Goal: Transaction & Acquisition: Obtain resource

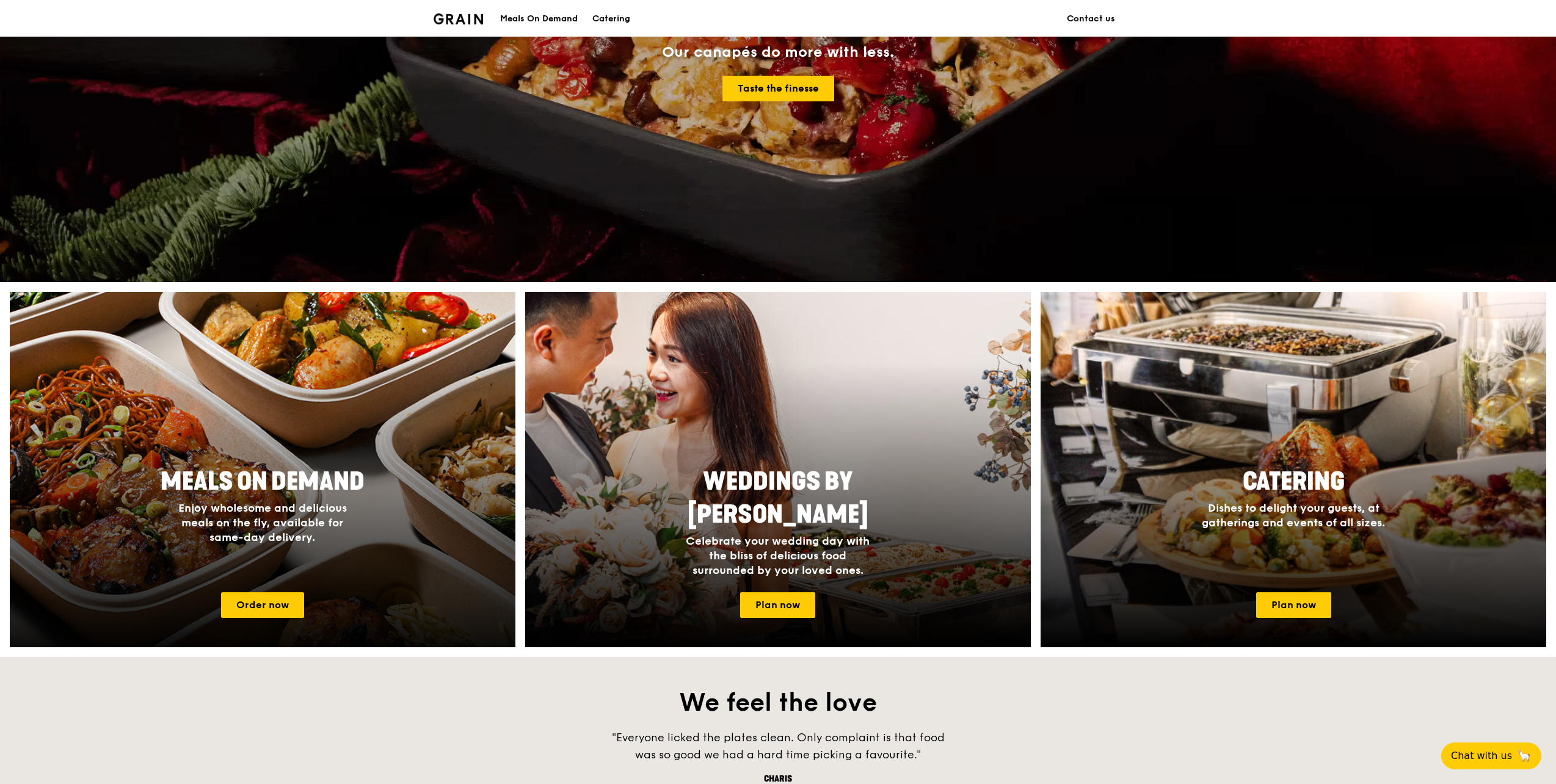
scroll to position [244, 0]
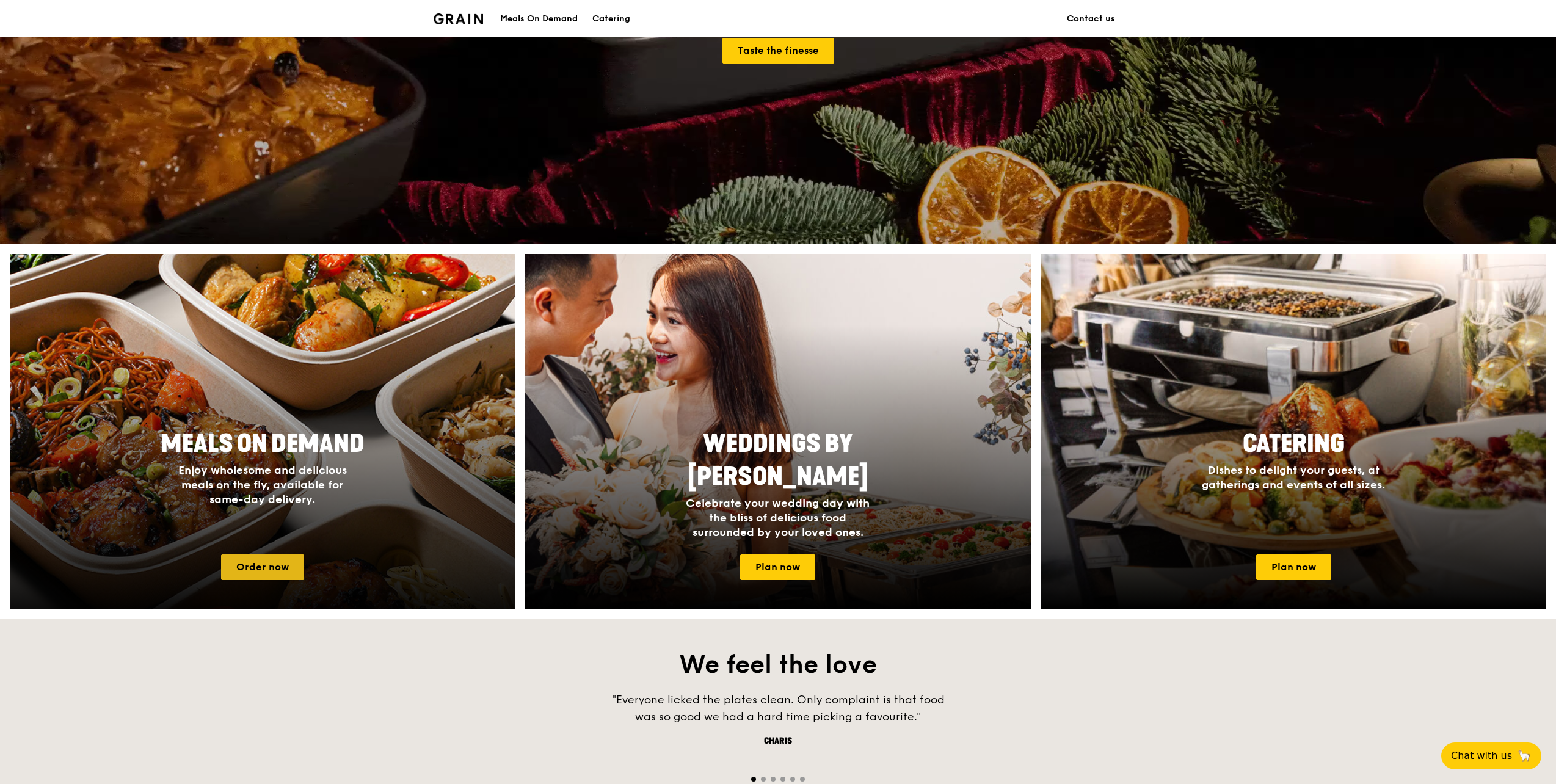
click at [269, 572] on link "Order now" at bounding box center [262, 567] width 83 height 25
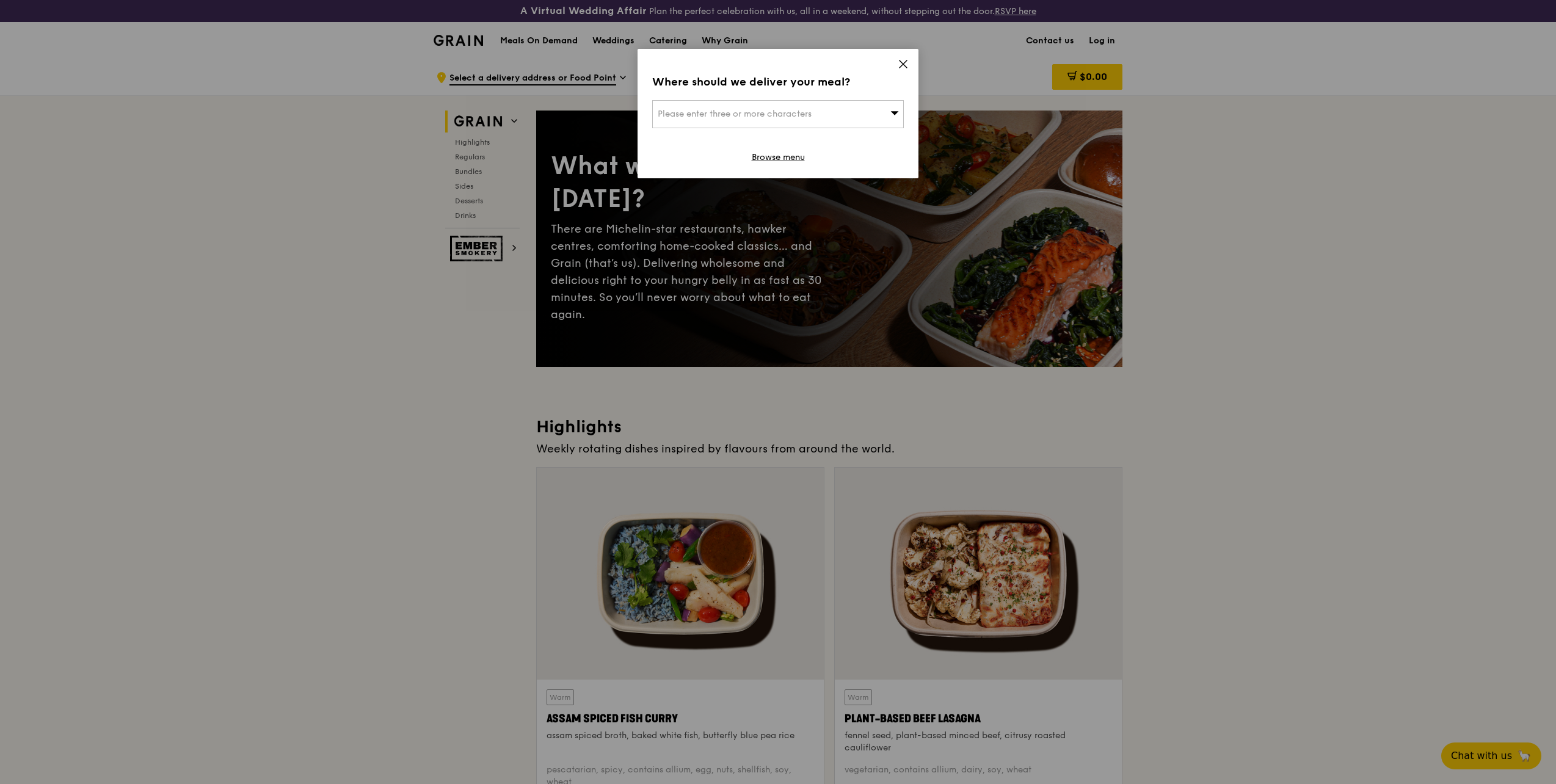
click at [894, 62] on div "Where should we deliver your meal? Please enter three or more characters Browse…" at bounding box center [778, 113] width 281 height 129
click at [901, 61] on icon at bounding box center [904, 64] width 11 height 11
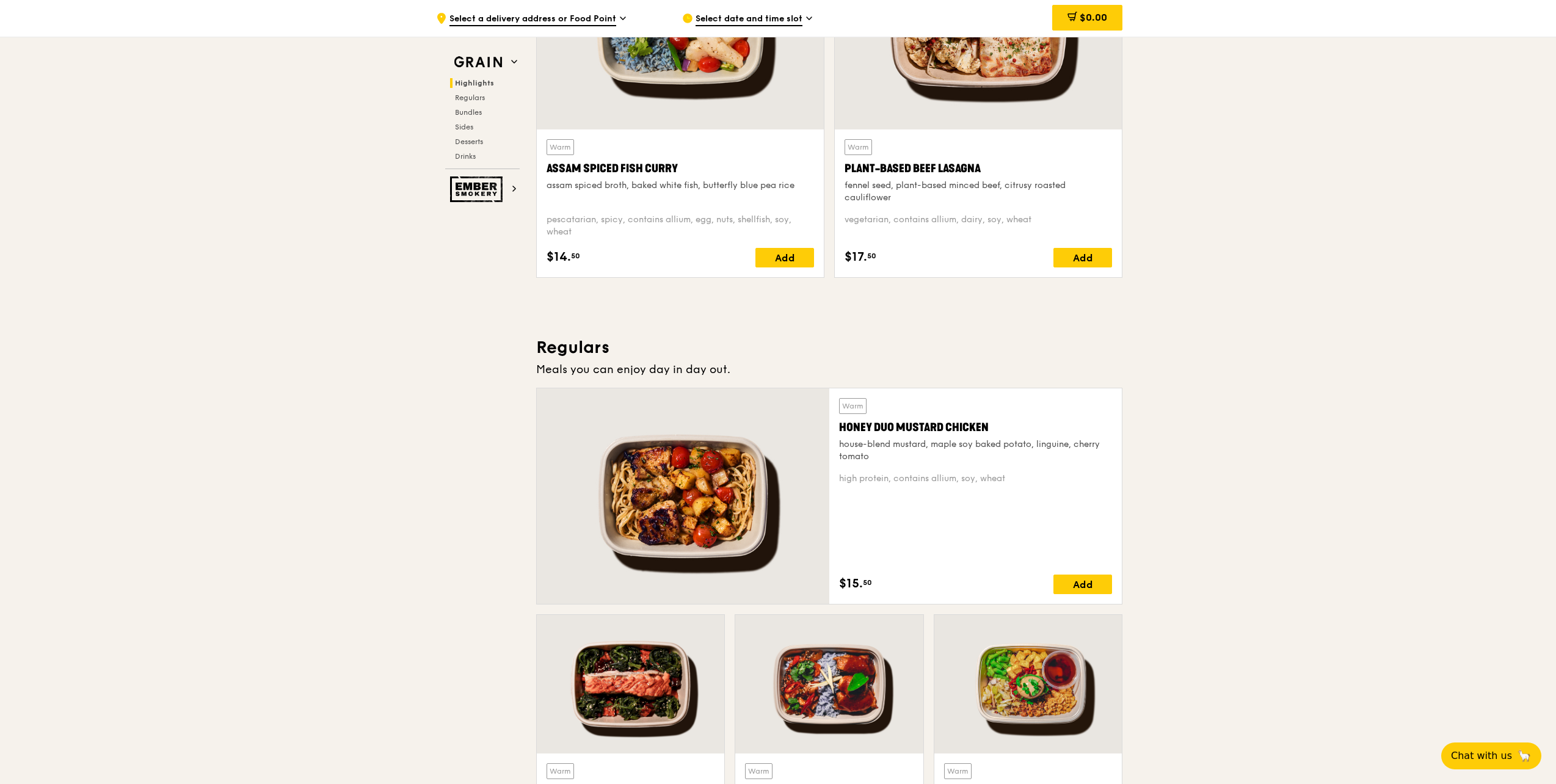
scroll to position [122, 0]
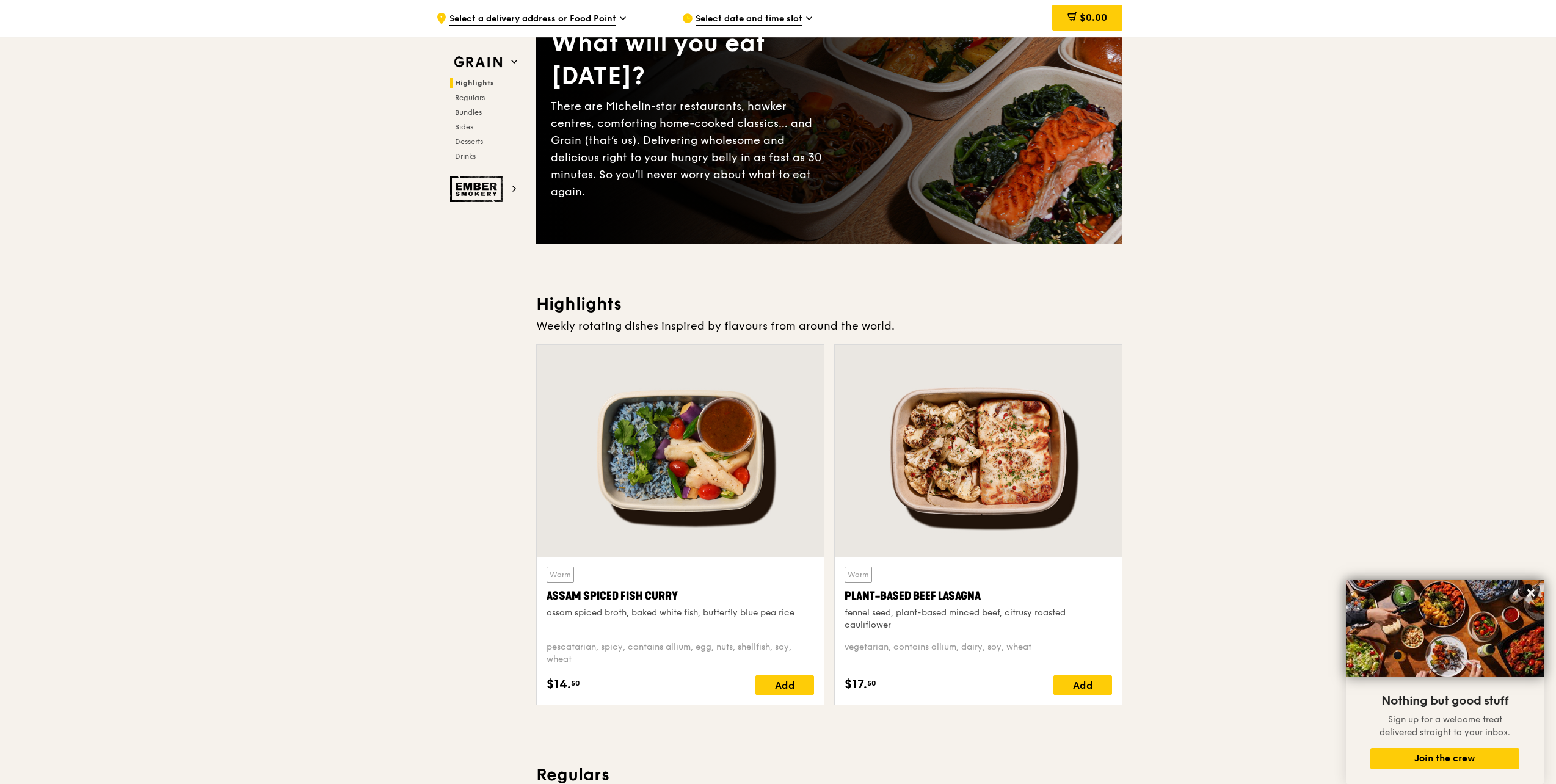
click at [583, 23] on span "Select a delivery address or Food Point" at bounding box center [533, 19] width 167 height 13
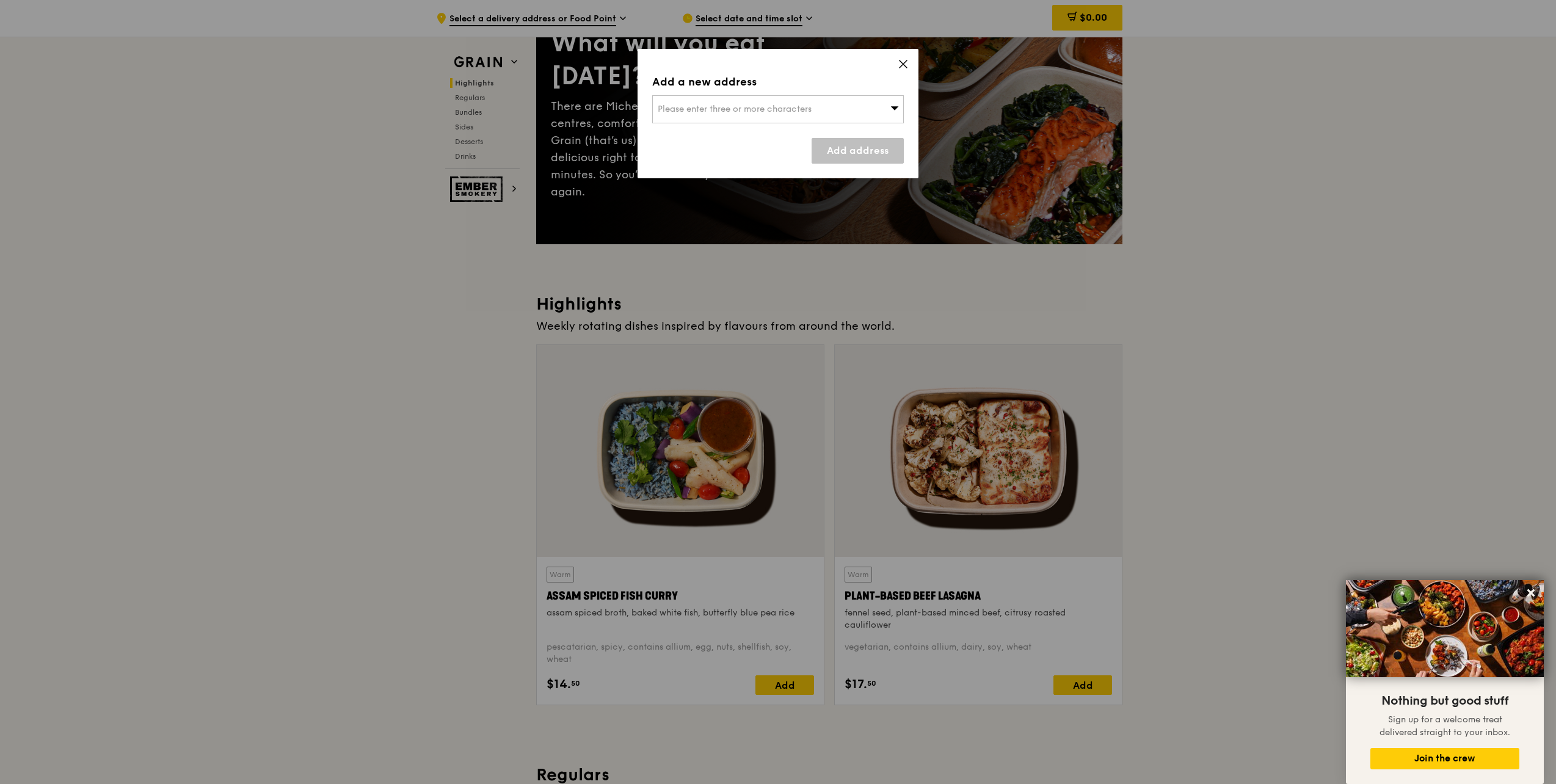
click at [906, 59] on icon at bounding box center [904, 64] width 11 height 11
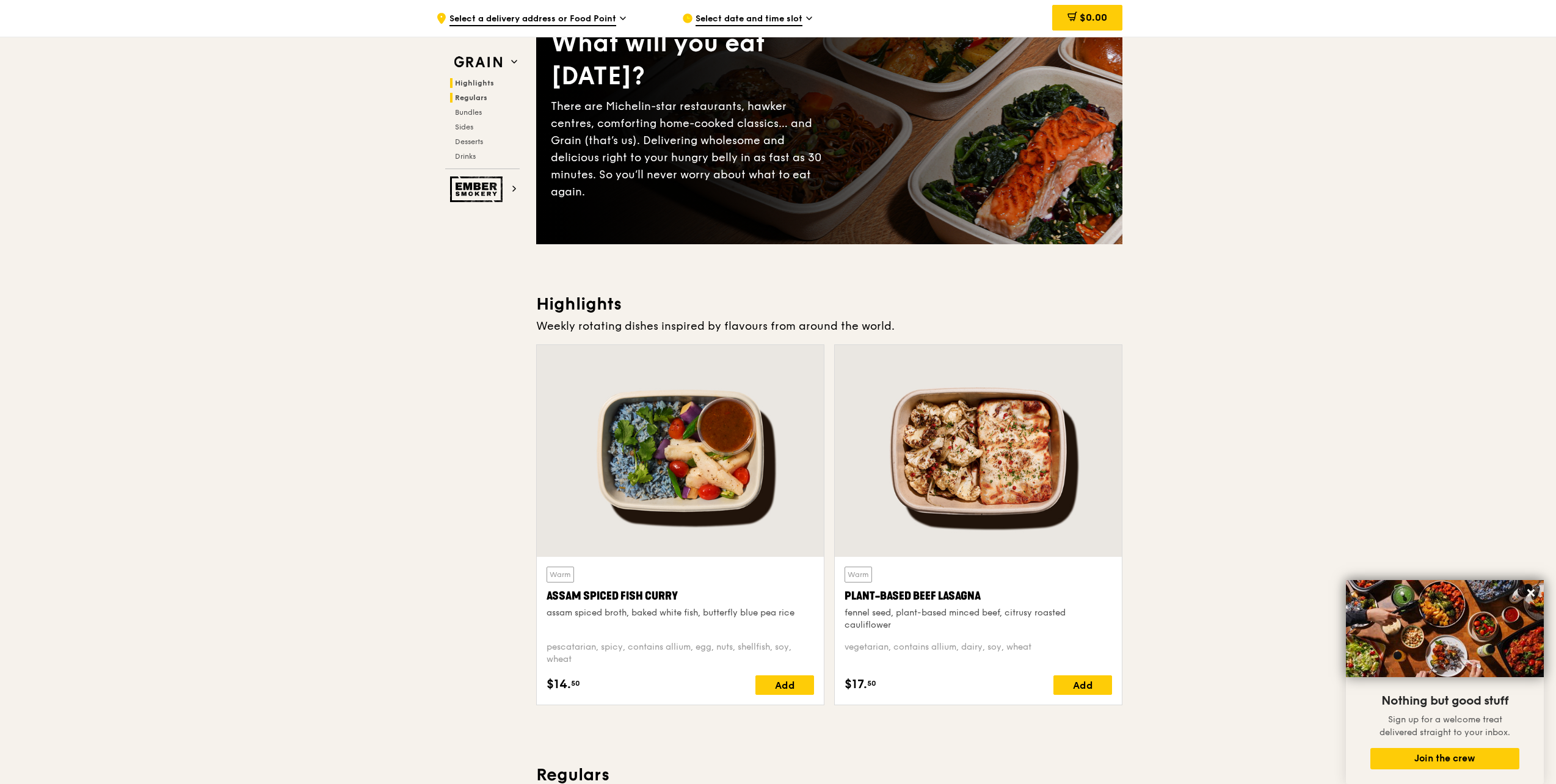
click at [477, 96] on span "Regulars" at bounding box center [471, 98] width 33 height 8
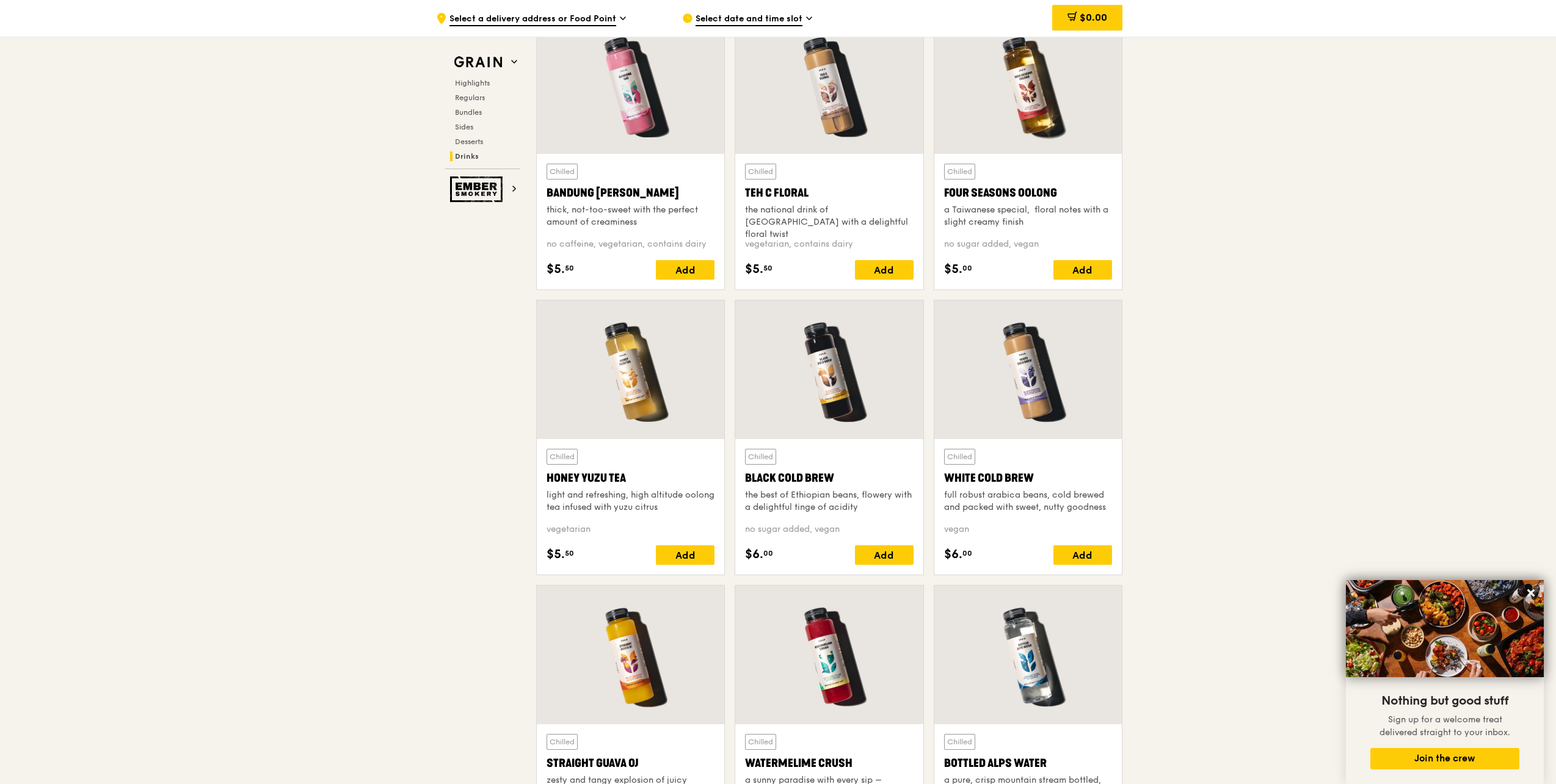
scroll to position [4611, 0]
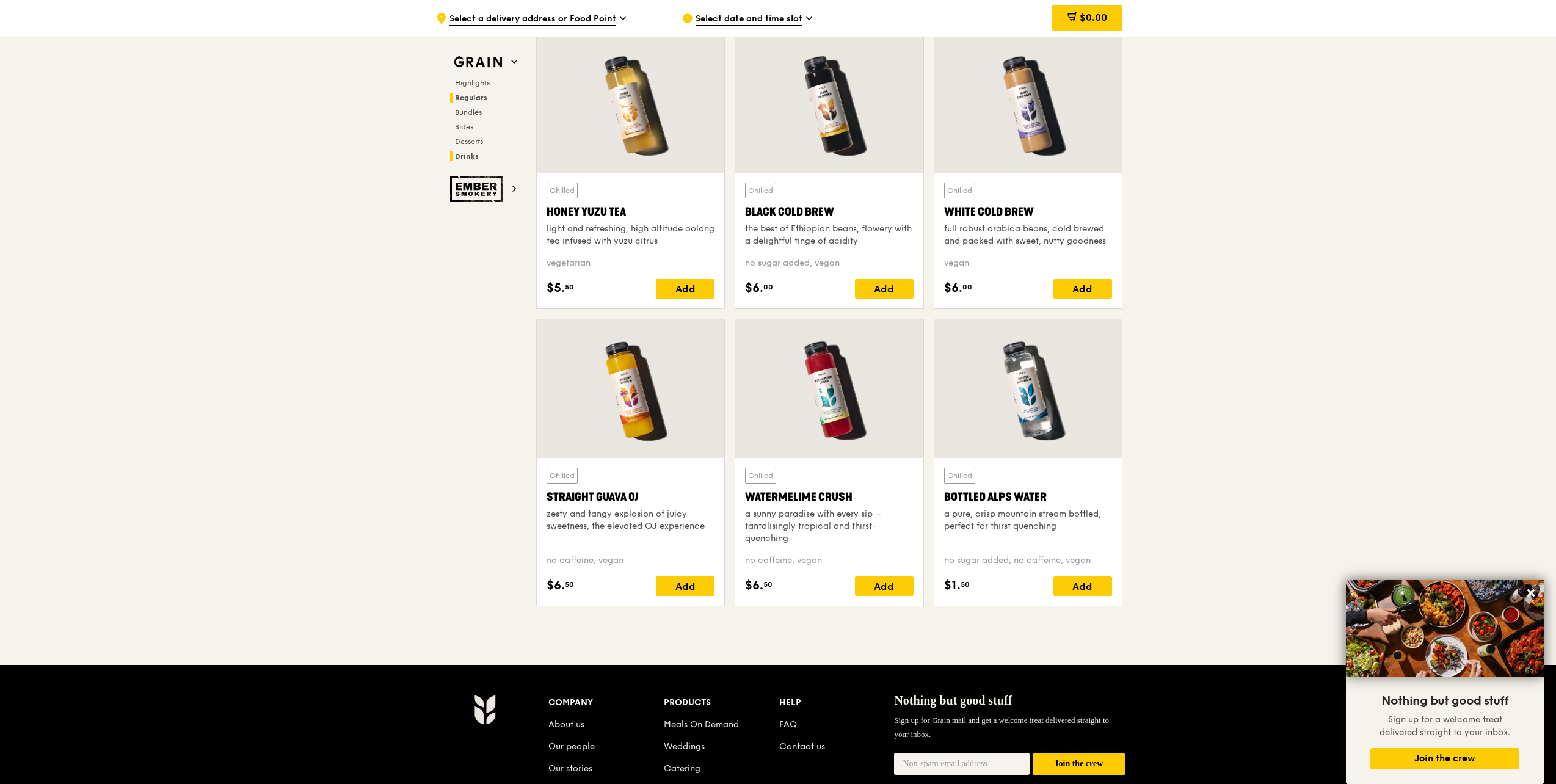
click at [476, 96] on span "Regulars" at bounding box center [471, 98] width 33 height 8
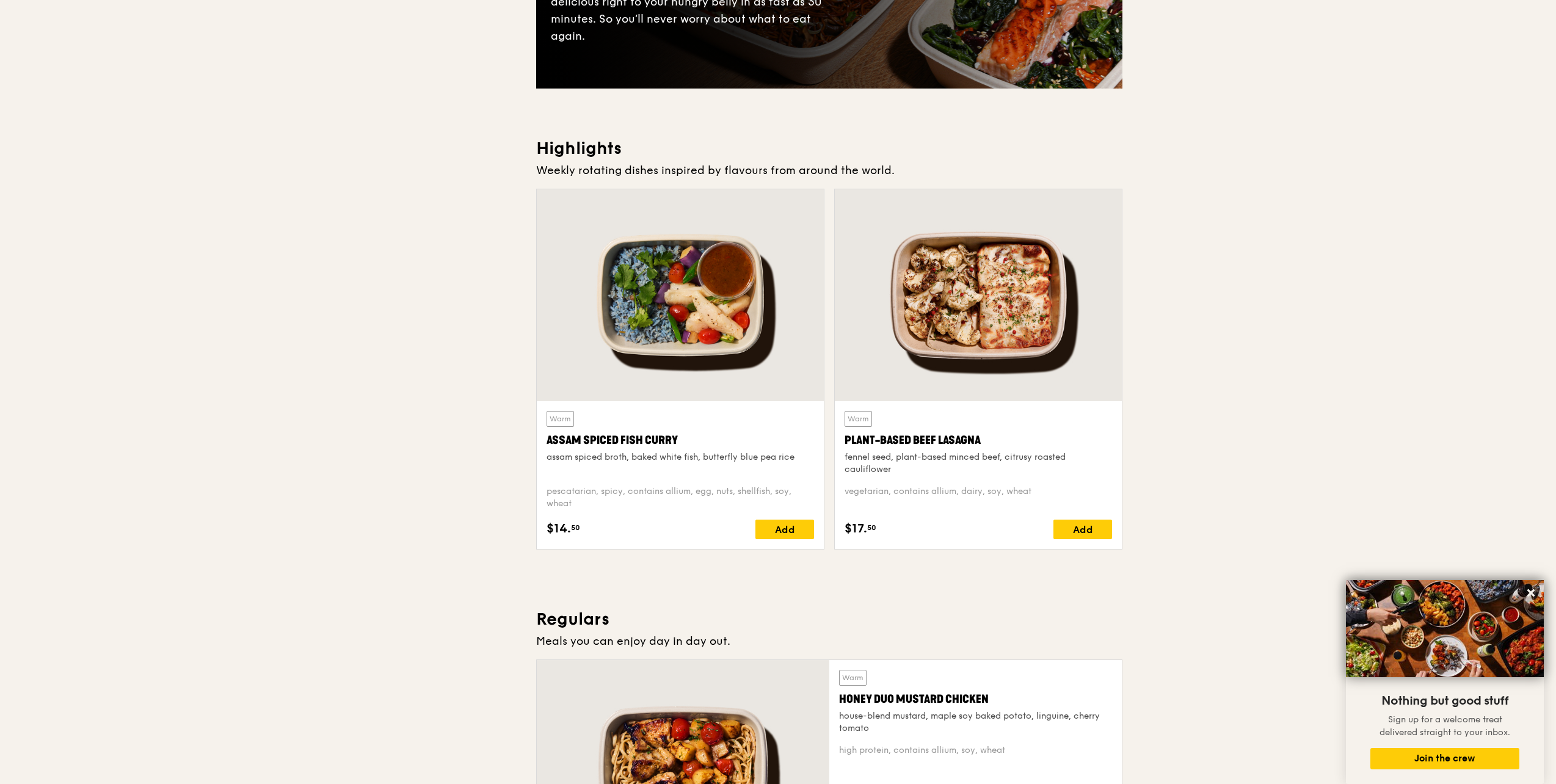
scroll to position [43, 0]
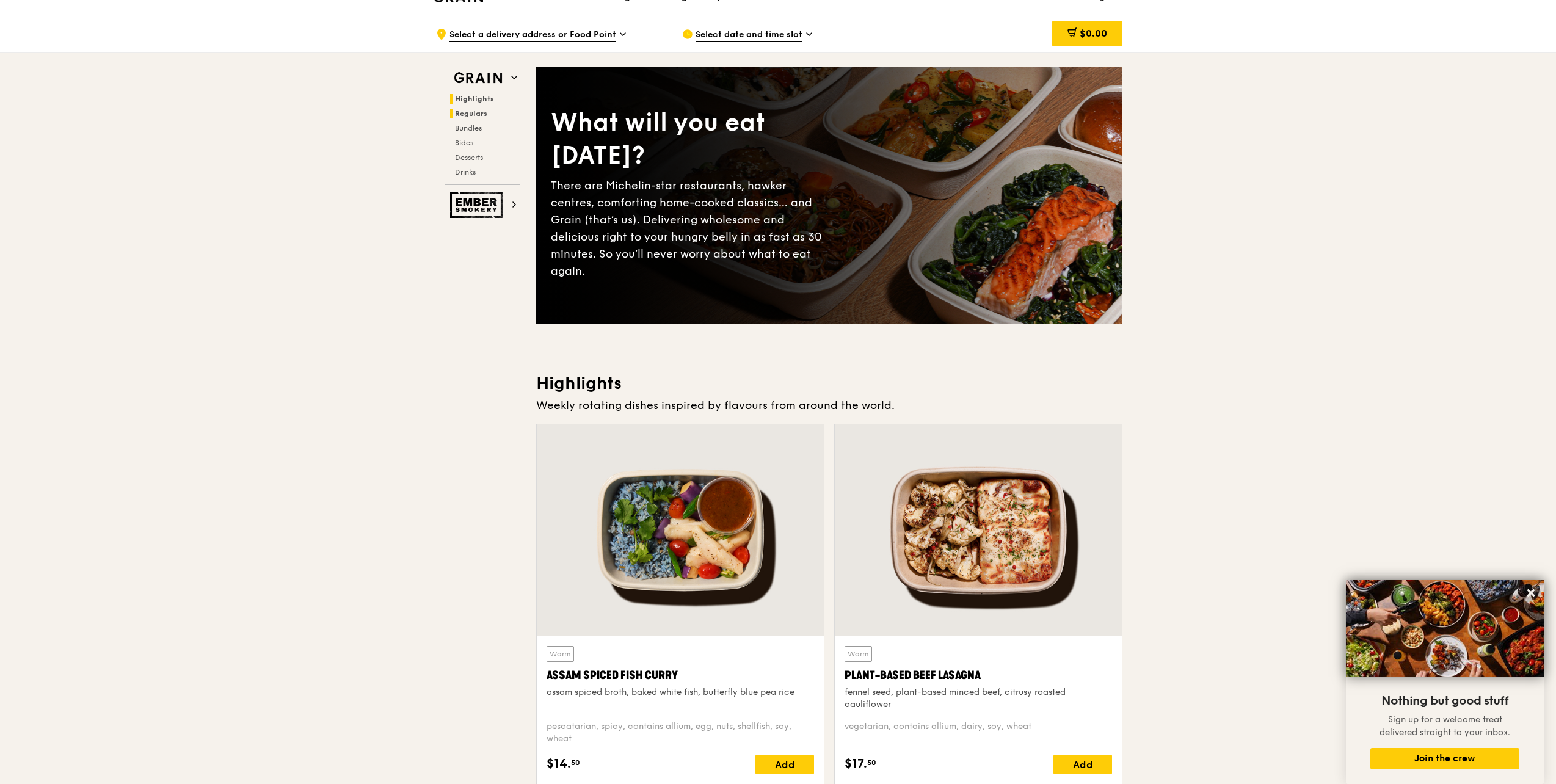
click at [477, 110] on span "Regulars" at bounding box center [471, 113] width 33 height 8
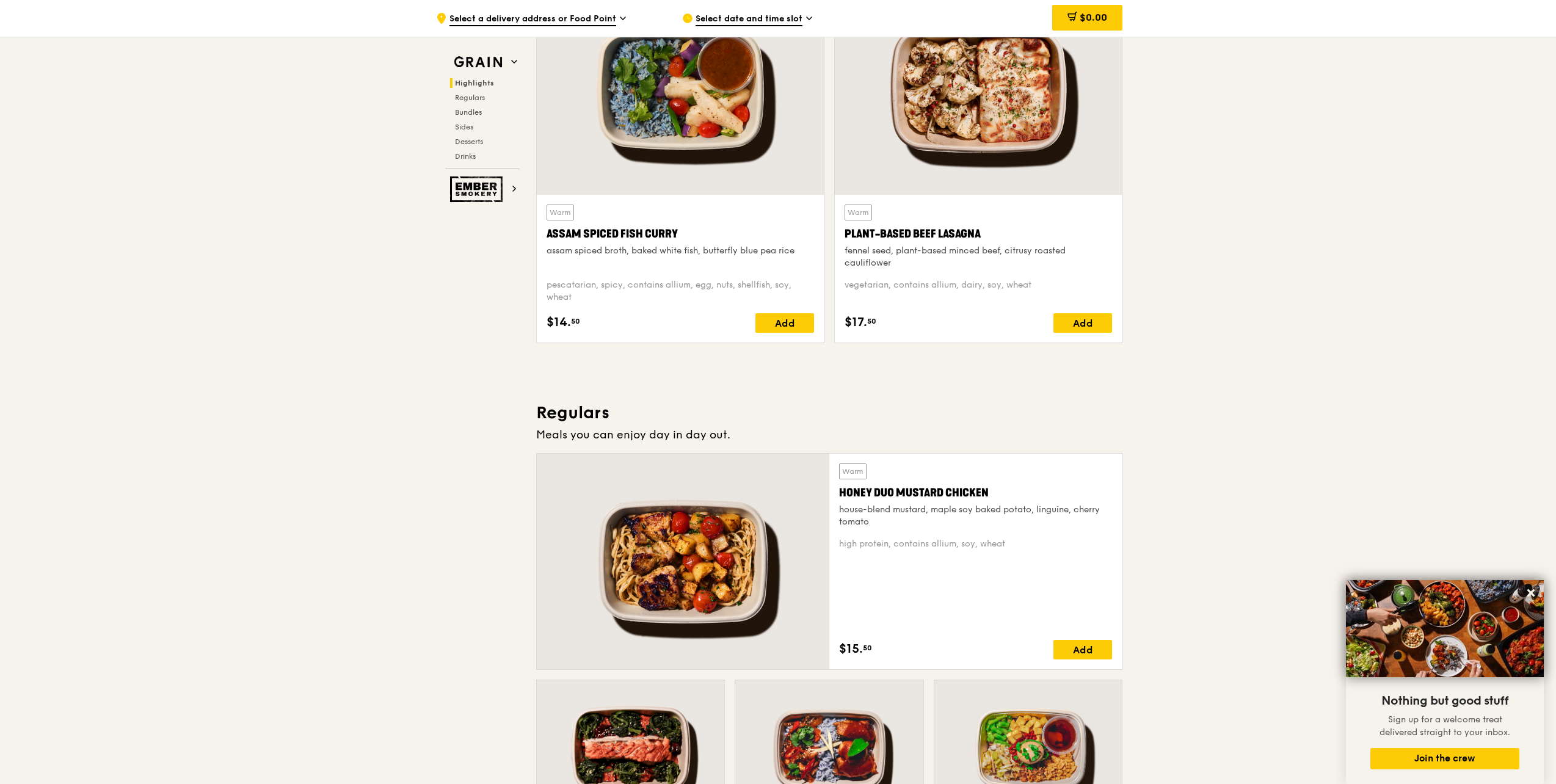
scroll to position [471, 0]
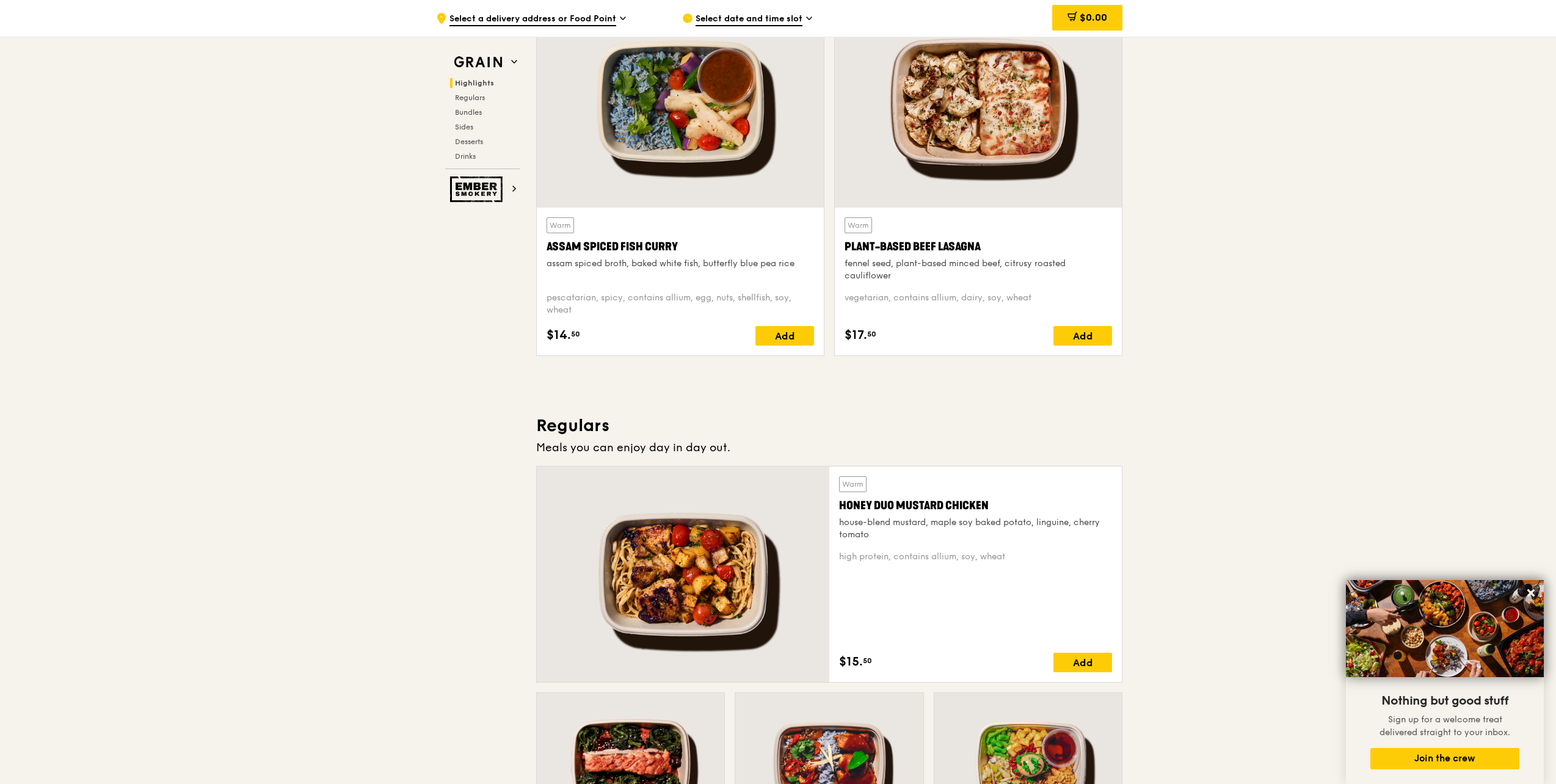
click at [559, 23] on span "Select a delivery address or Food Point" at bounding box center [533, 19] width 167 height 13
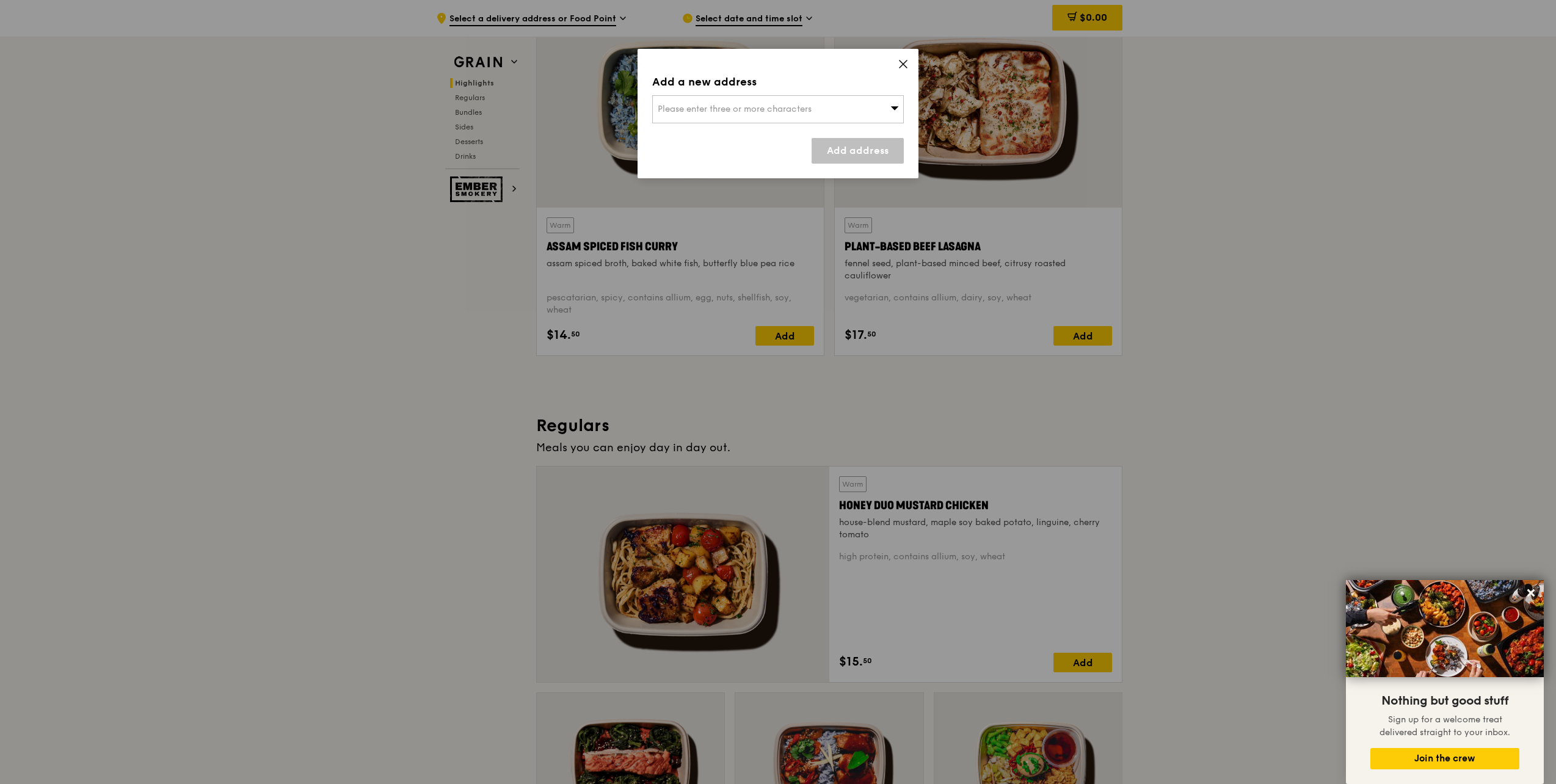
click at [763, 108] on span "Please enter three or more characters" at bounding box center [734, 109] width 154 height 11
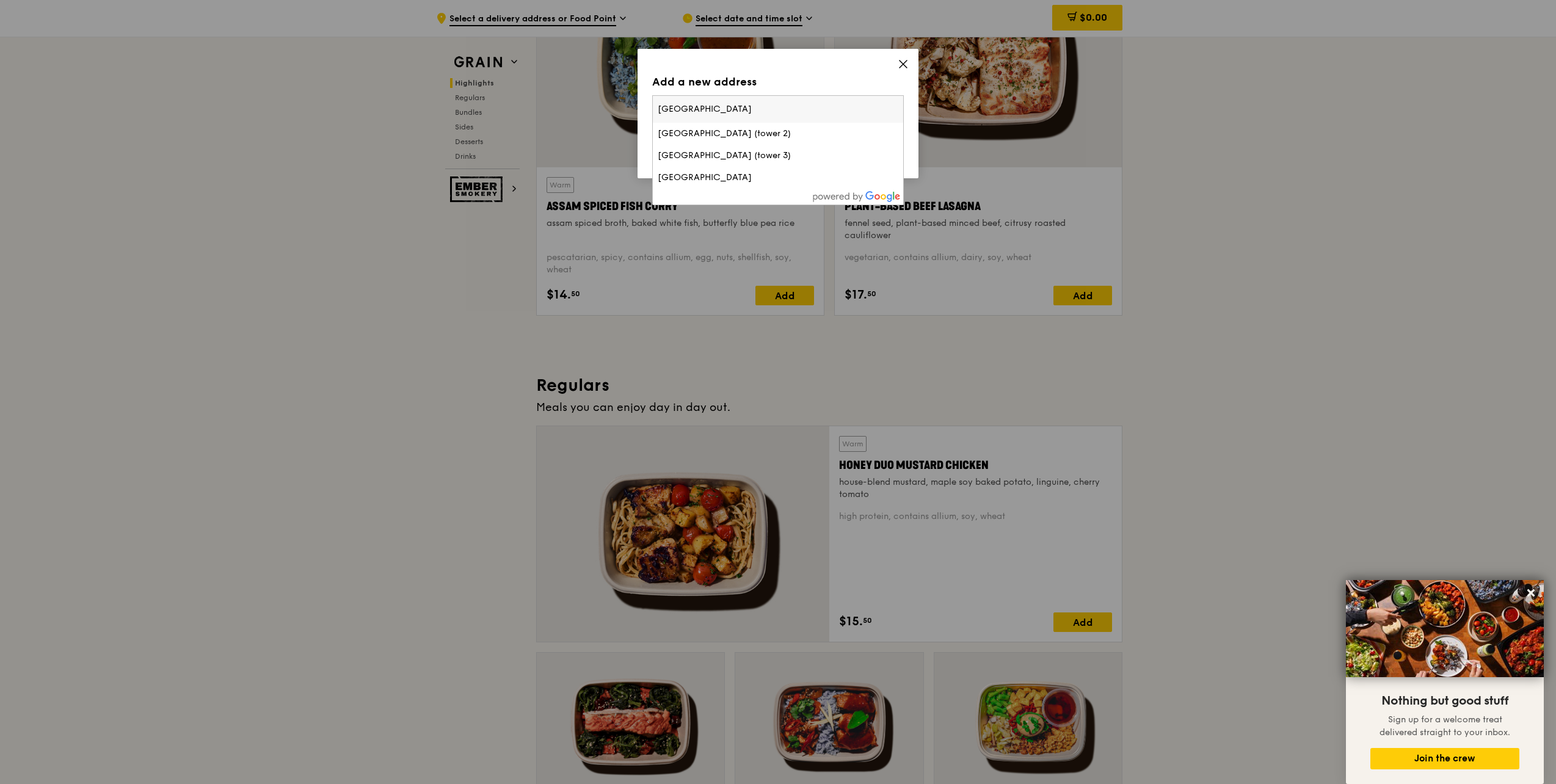
scroll to position [533, 0]
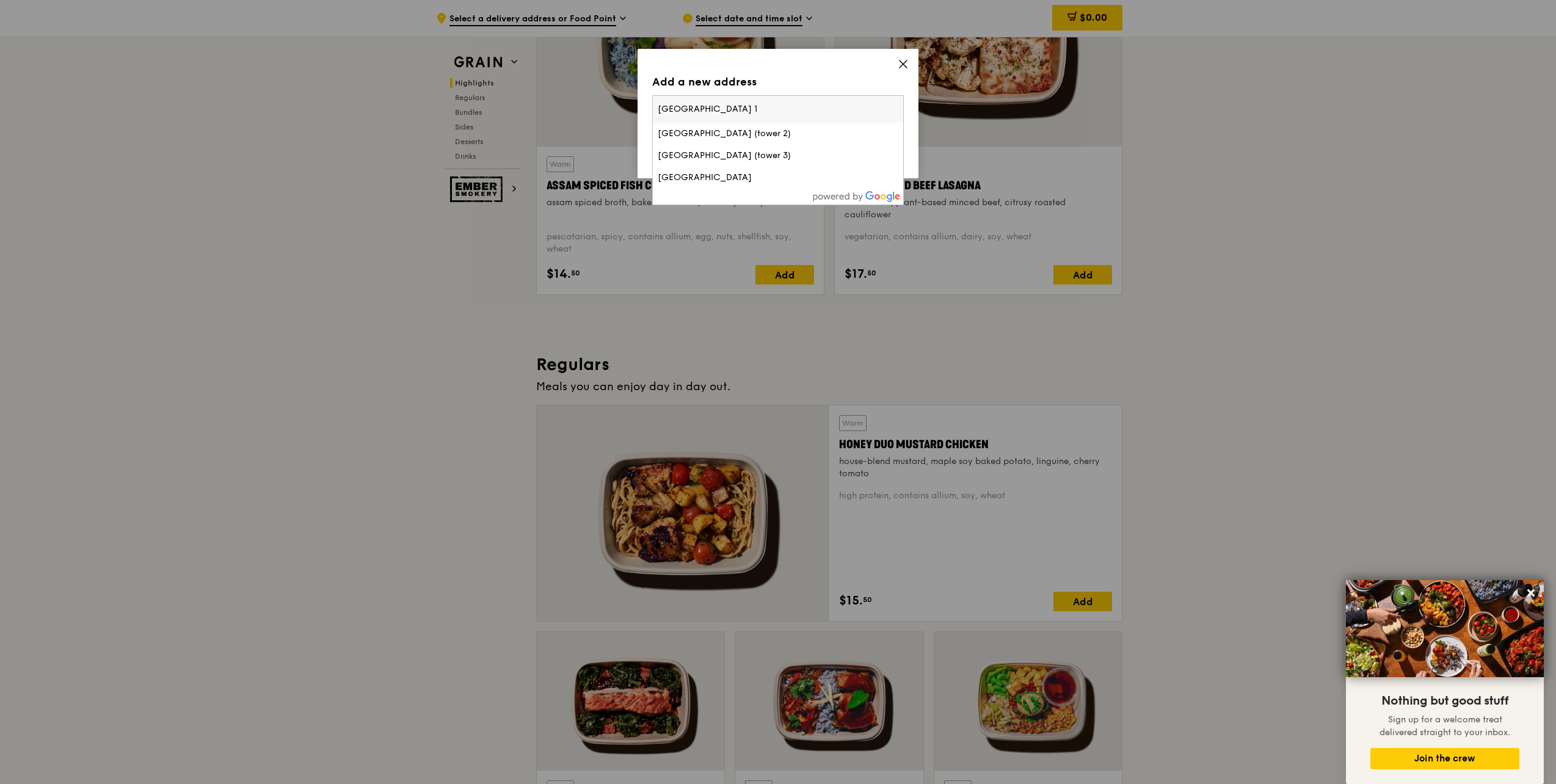
click at [749, 105] on input "[GEOGRAPHIC_DATA] 1" at bounding box center [778, 109] width 250 height 27
type input "[GEOGRAPHIC_DATA] 1"
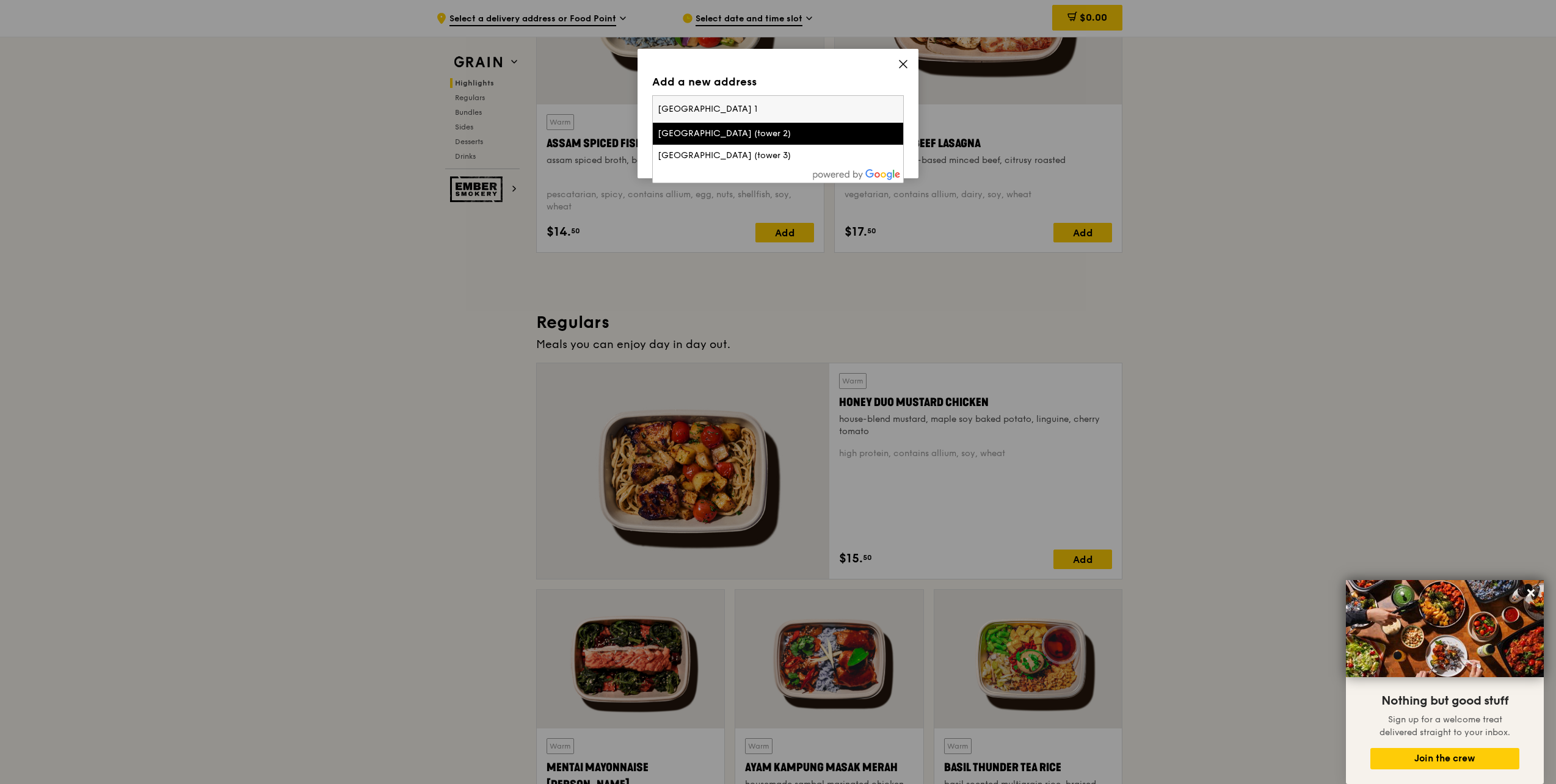
scroll to position [594, 0]
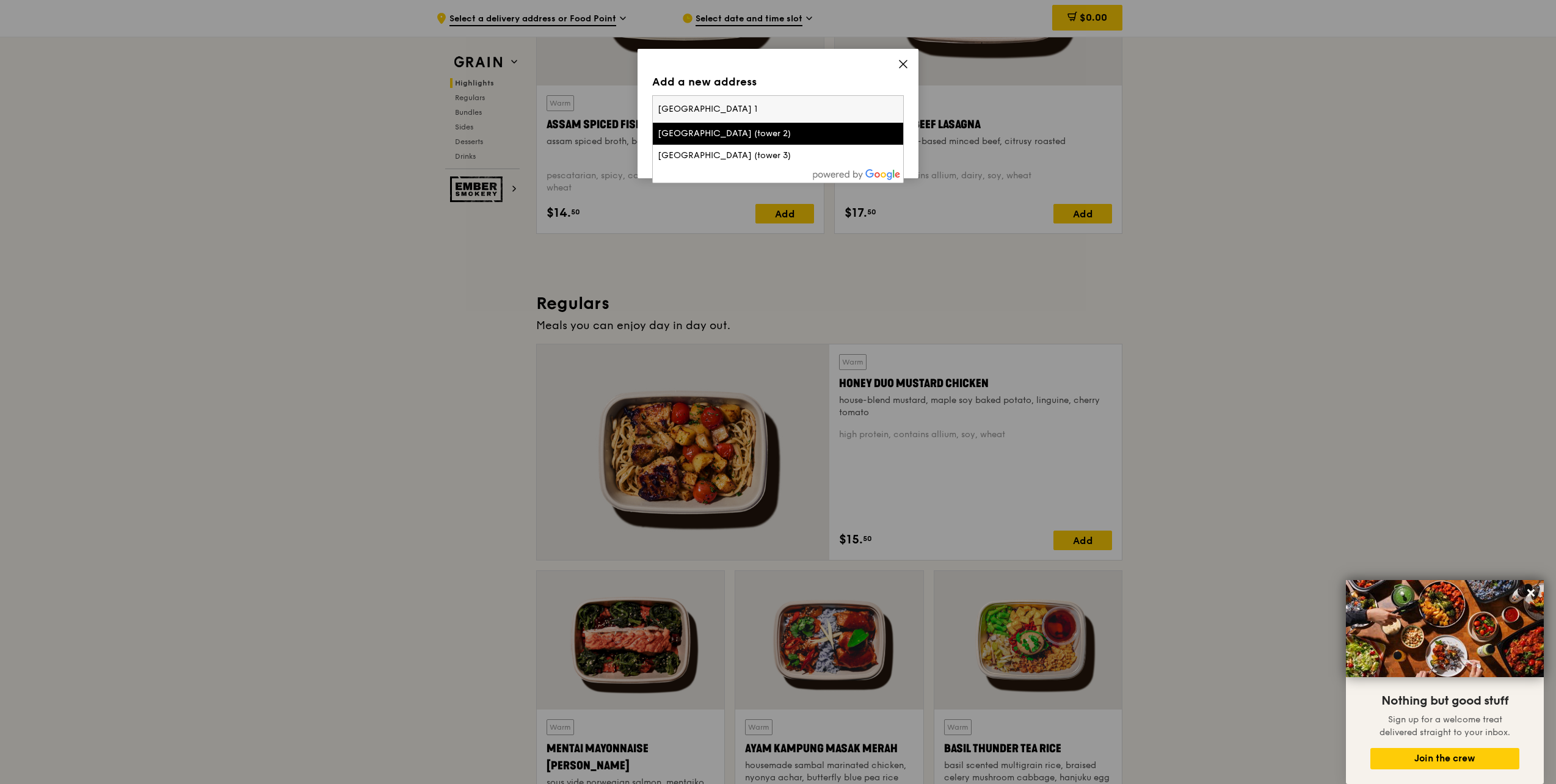
click at [896, 105] on input "[GEOGRAPHIC_DATA] 1" at bounding box center [778, 109] width 250 height 27
click at [894, 109] on input "[GEOGRAPHIC_DATA] 1" at bounding box center [778, 109] width 250 height 27
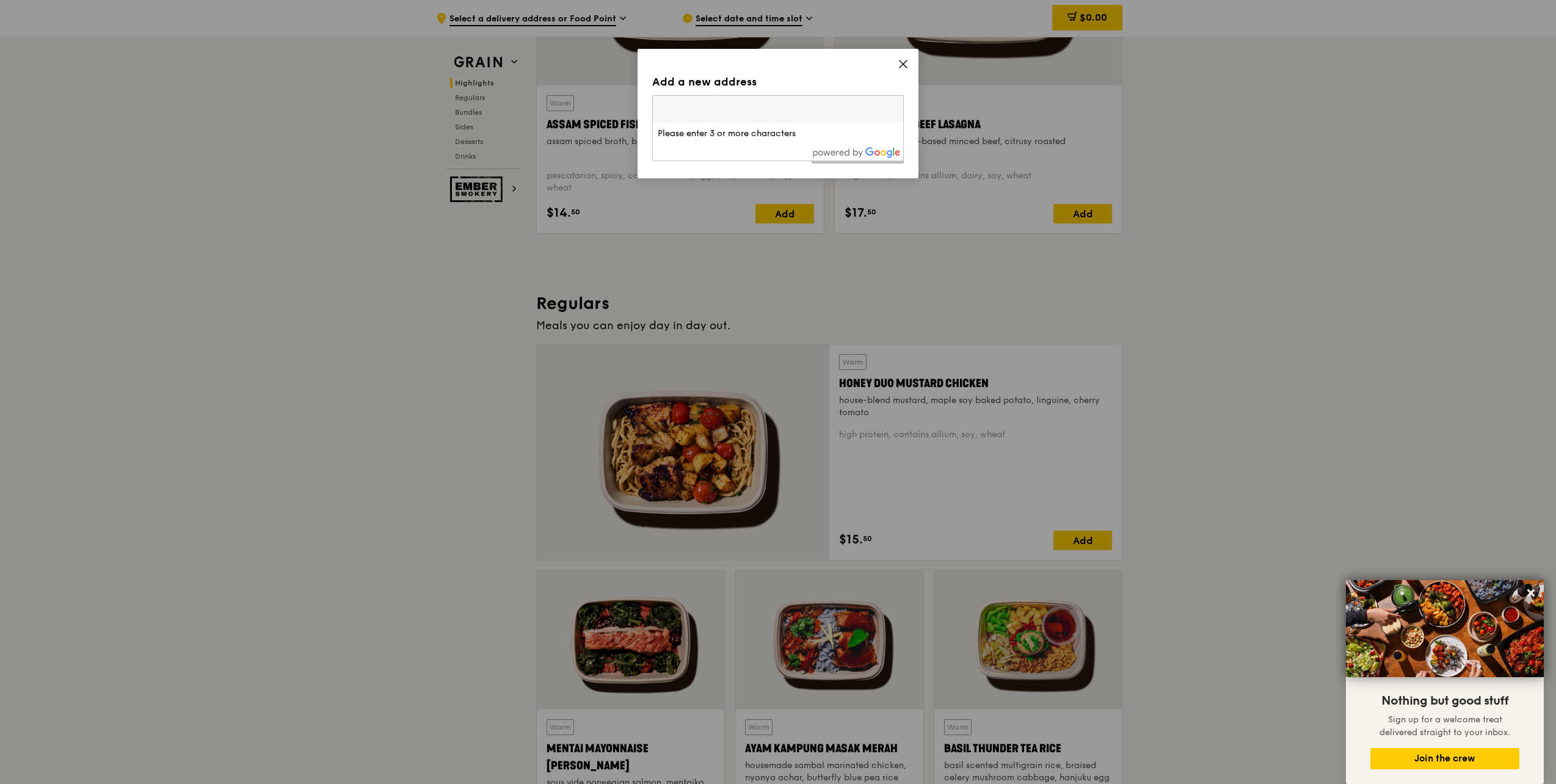
click at [738, 108] on input "search" at bounding box center [778, 109] width 250 height 27
paste input "018981"
click at [769, 109] on input "018981" at bounding box center [778, 109] width 250 height 27
paste input "[STREET_ADDRESS][GEOGRAPHIC_DATA]"
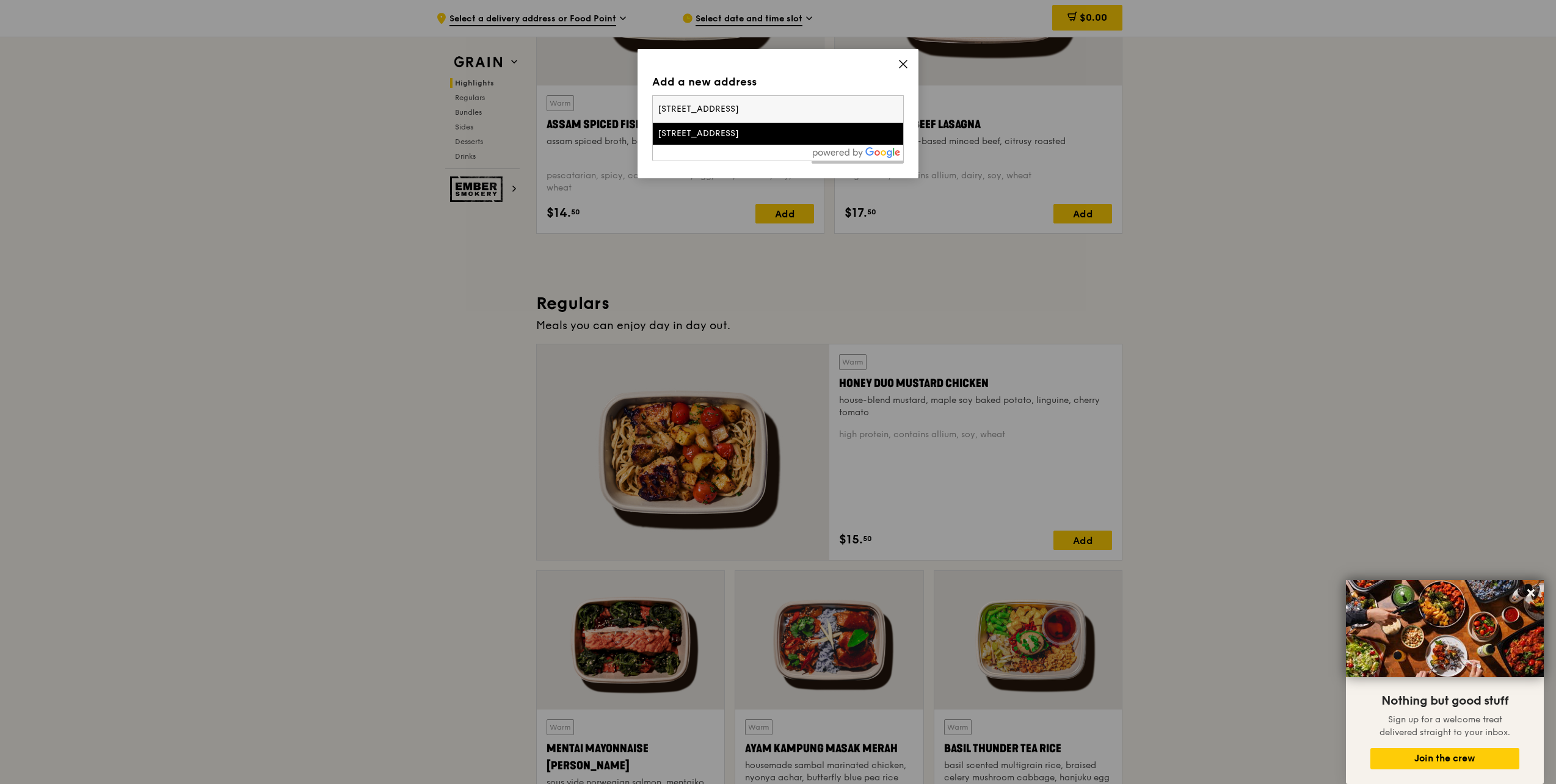
type input "[STREET_ADDRESS]"
click at [753, 130] on div "[STREET_ADDRESS]" at bounding box center [747, 133] width 180 height 12
click at [858, 154] on link "Add address" at bounding box center [858, 151] width 92 height 25
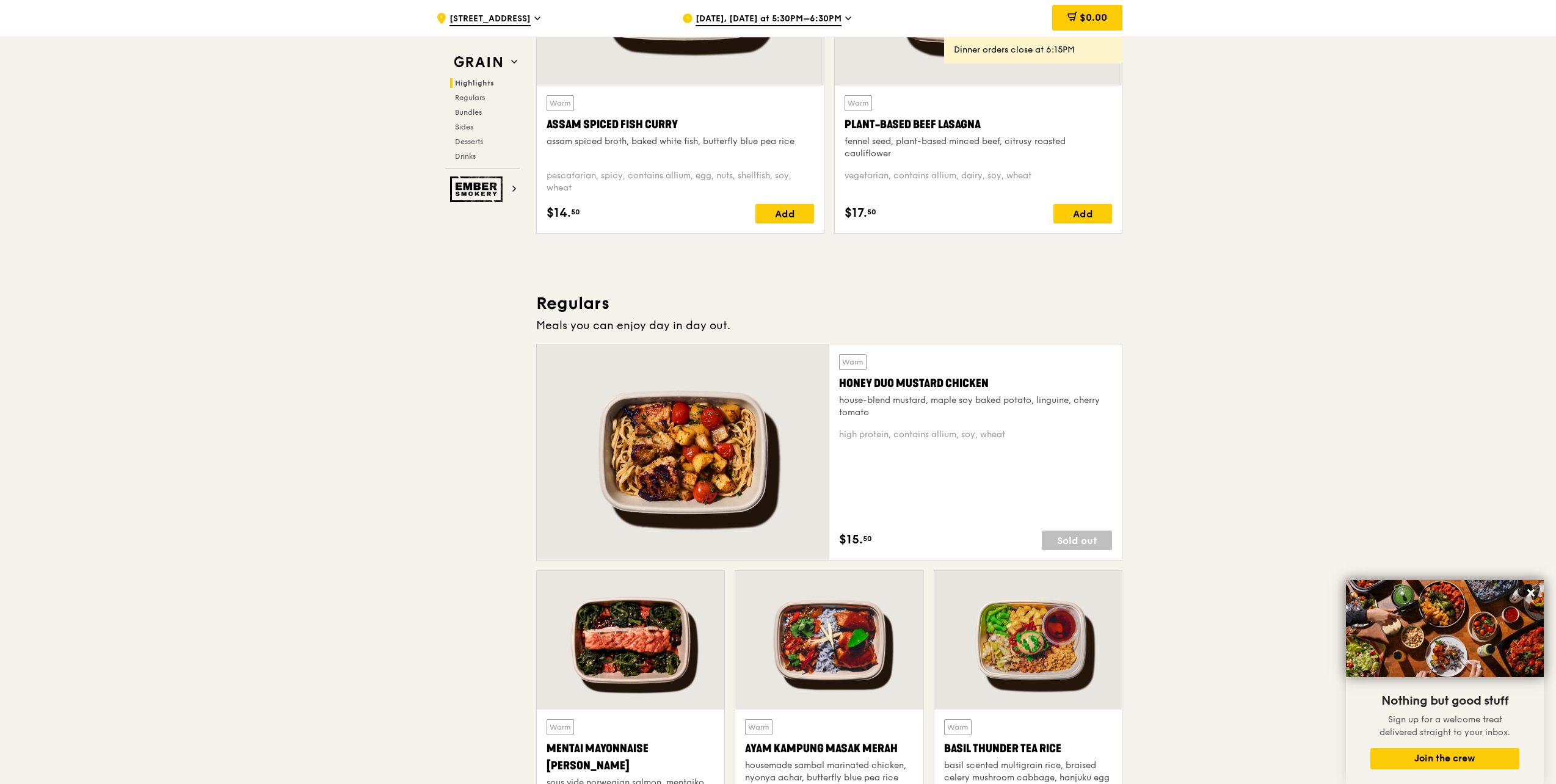
click at [774, 21] on span "[DATE], [DATE] at 5:30PM–6:30PM" at bounding box center [768, 19] width 146 height 13
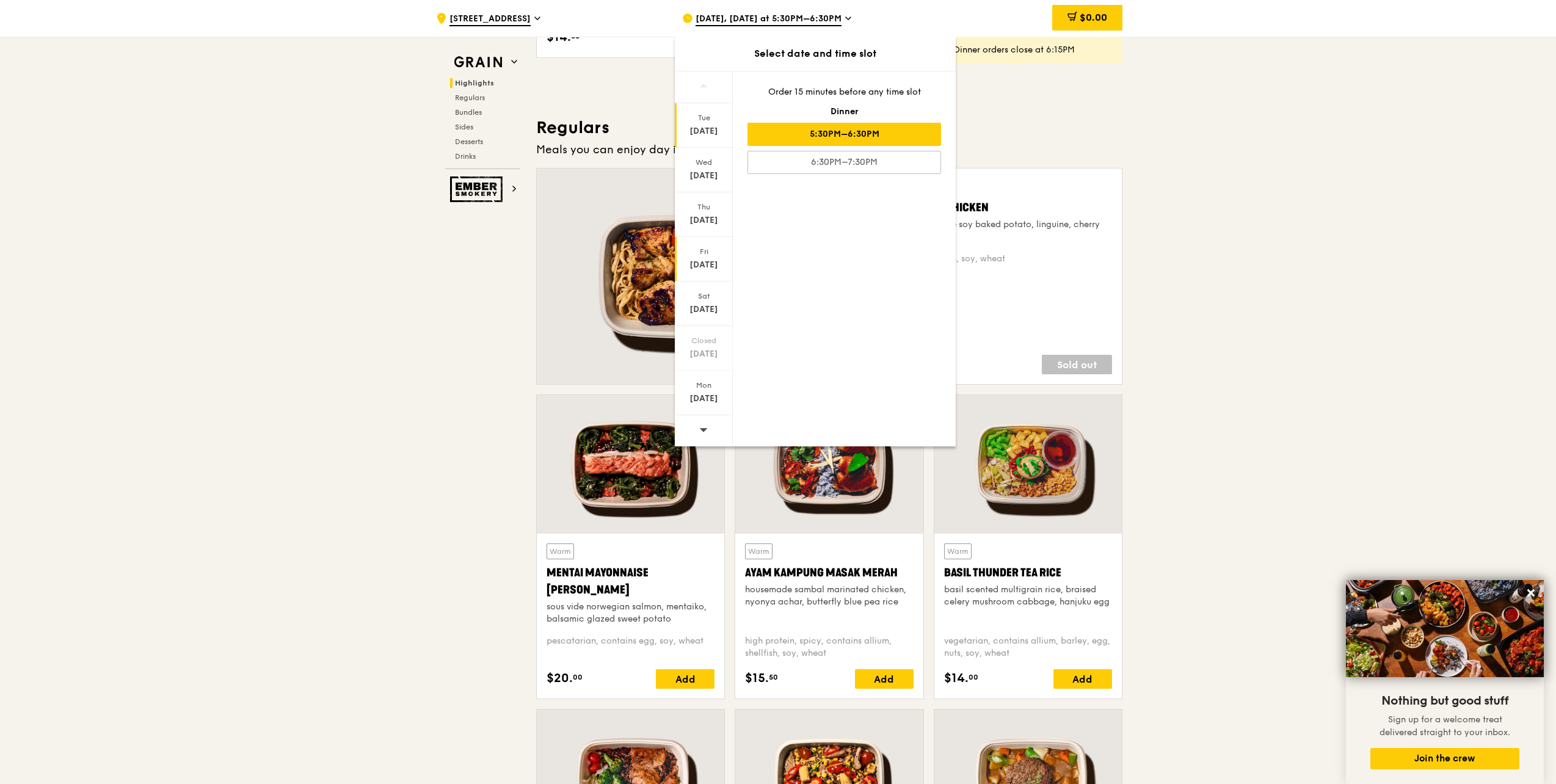
scroll to position [777, 0]
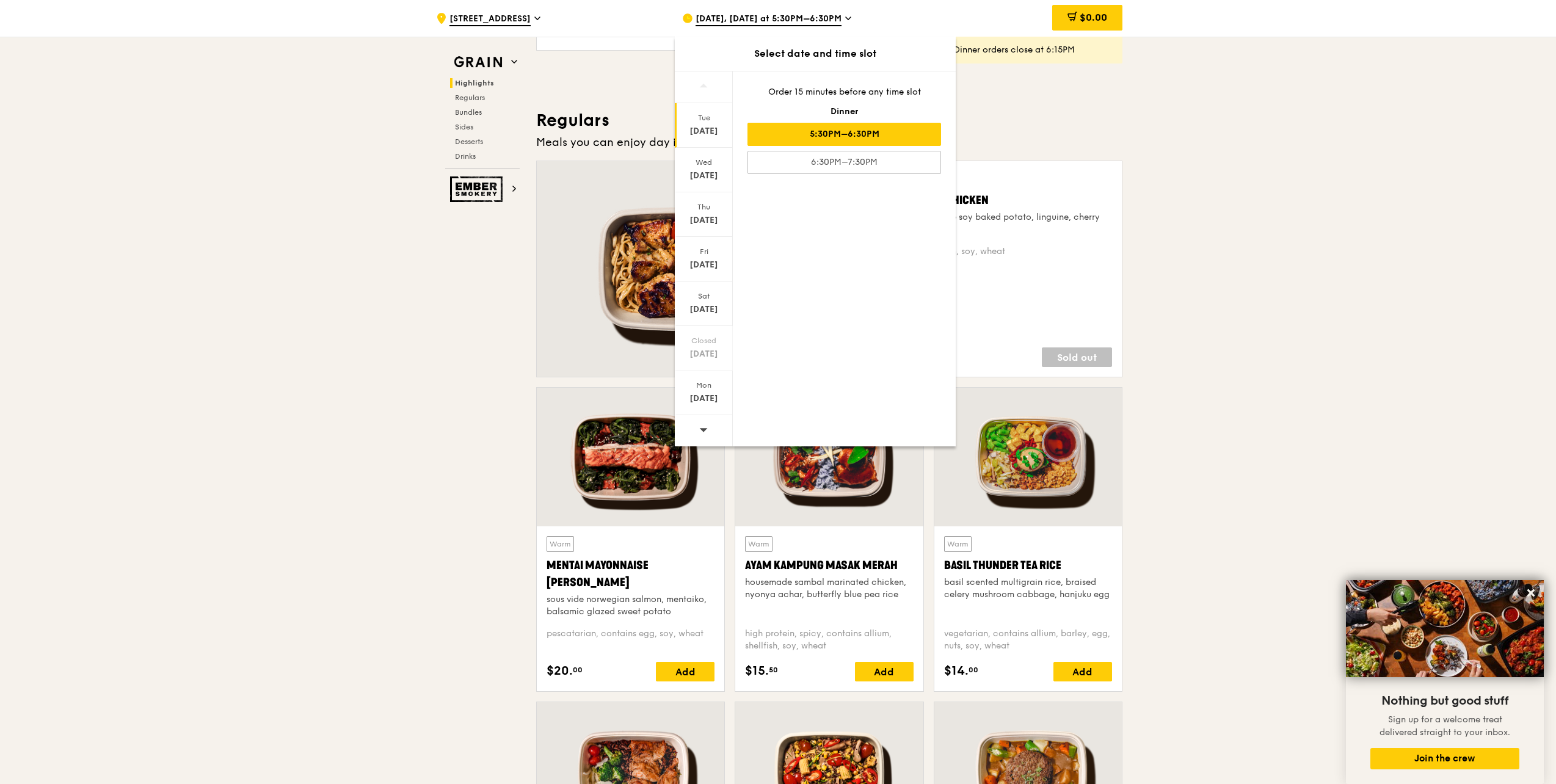
click at [701, 430] on icon at bounding box center [703, 430] width 8 height 9
click at [710, 163] on div "Wed" at bounding box center [703, 163] width 54 height 10
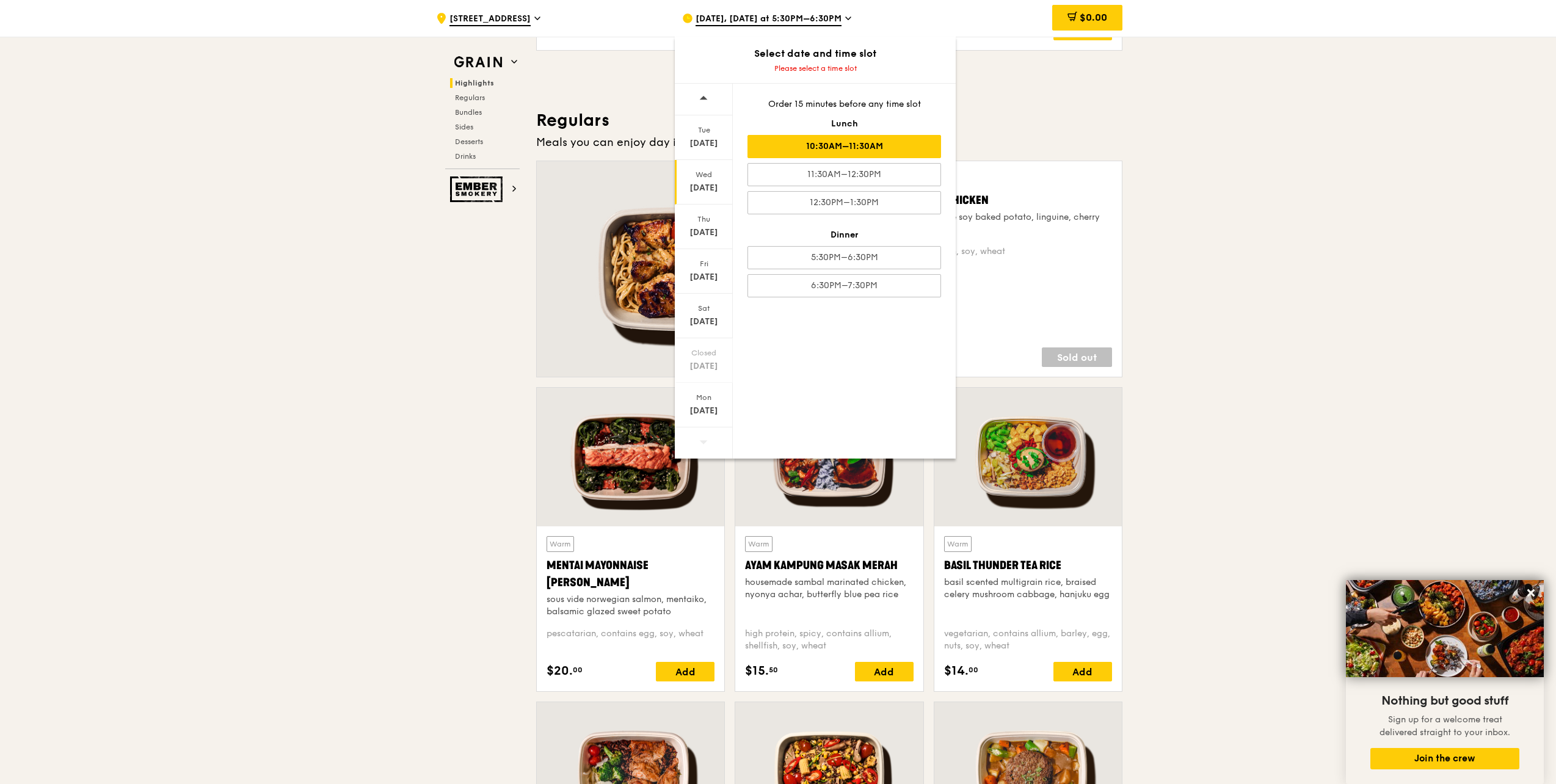
click at [885, 152] on div "10:30AM–11:30AM" at bounding box center [844, 146] width 194 height 23
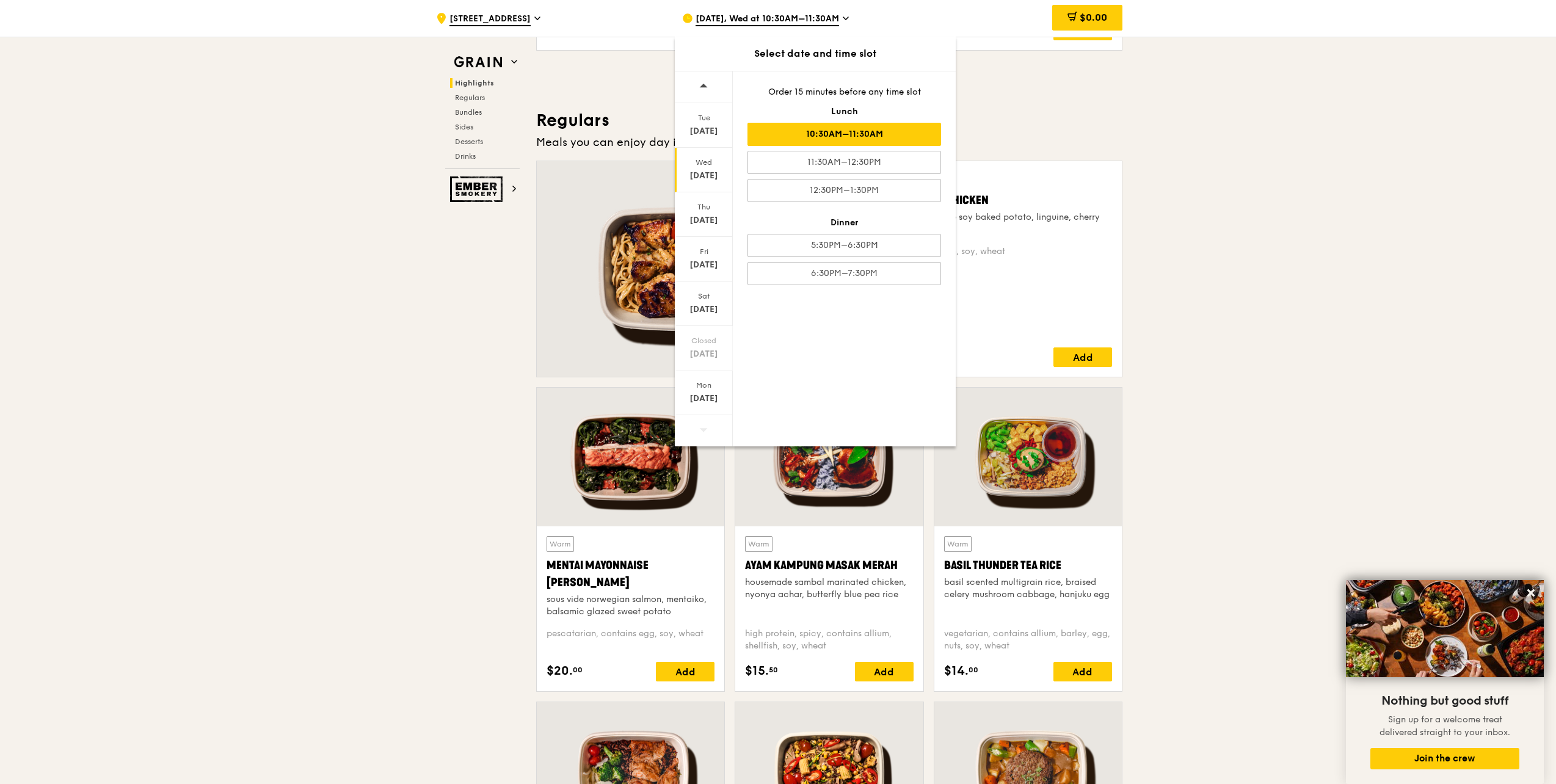
scroll to position [764, 0]
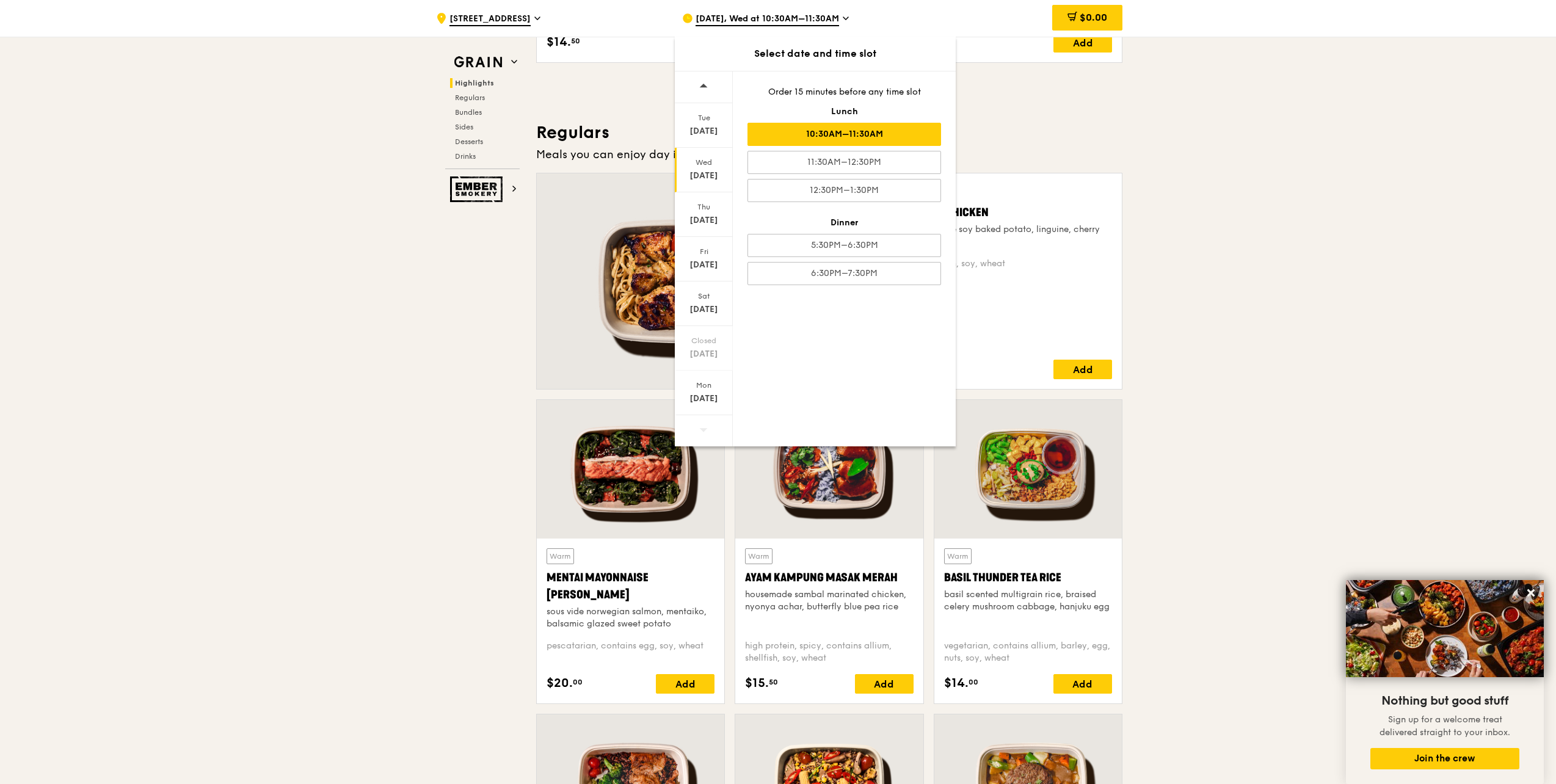
drag, startPoint x: 1344, startPoint y: 344, endPoint x: 1320, endPoint y: 342, distance: 24.1
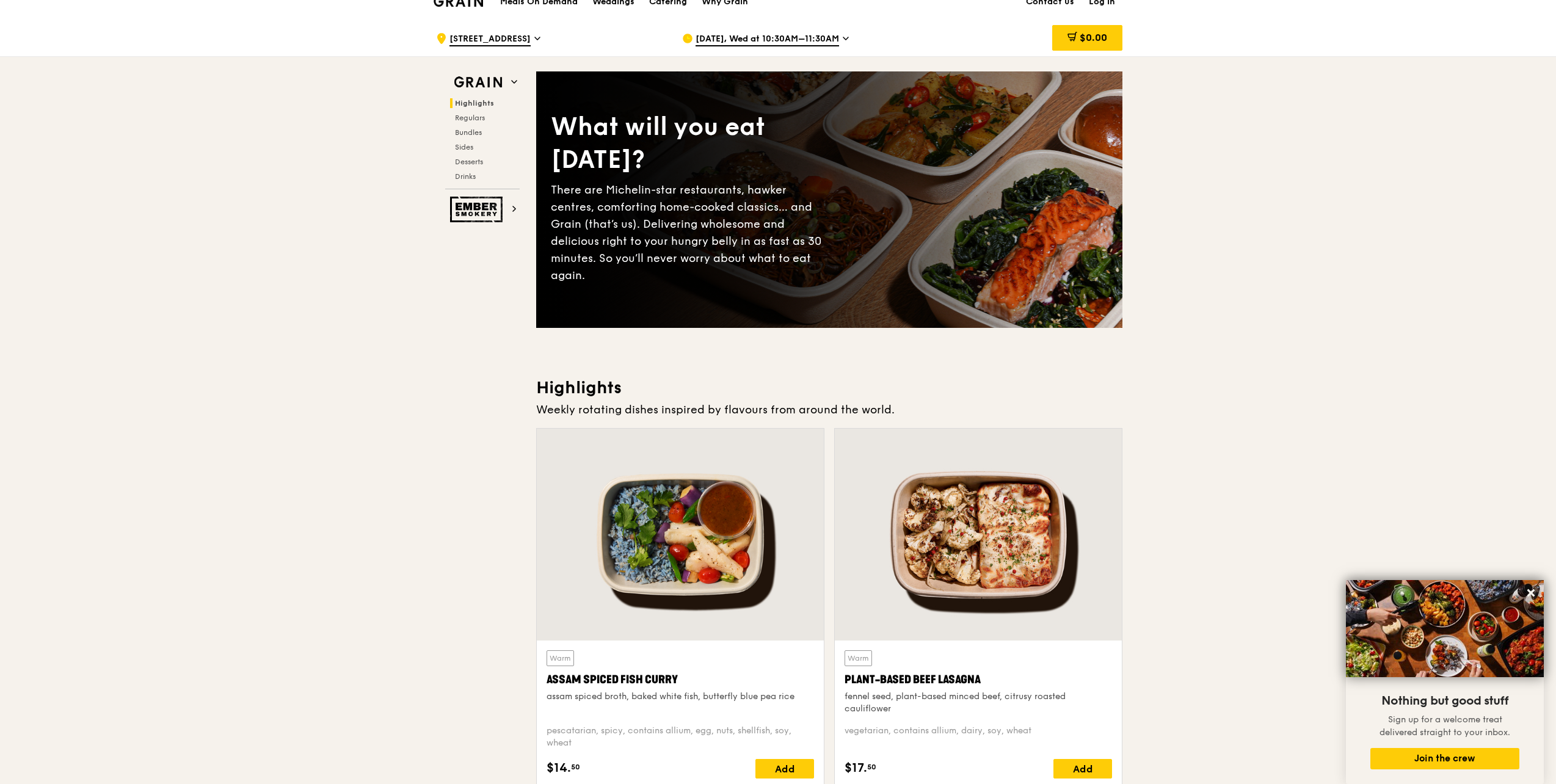
scroll to position [32, 0]
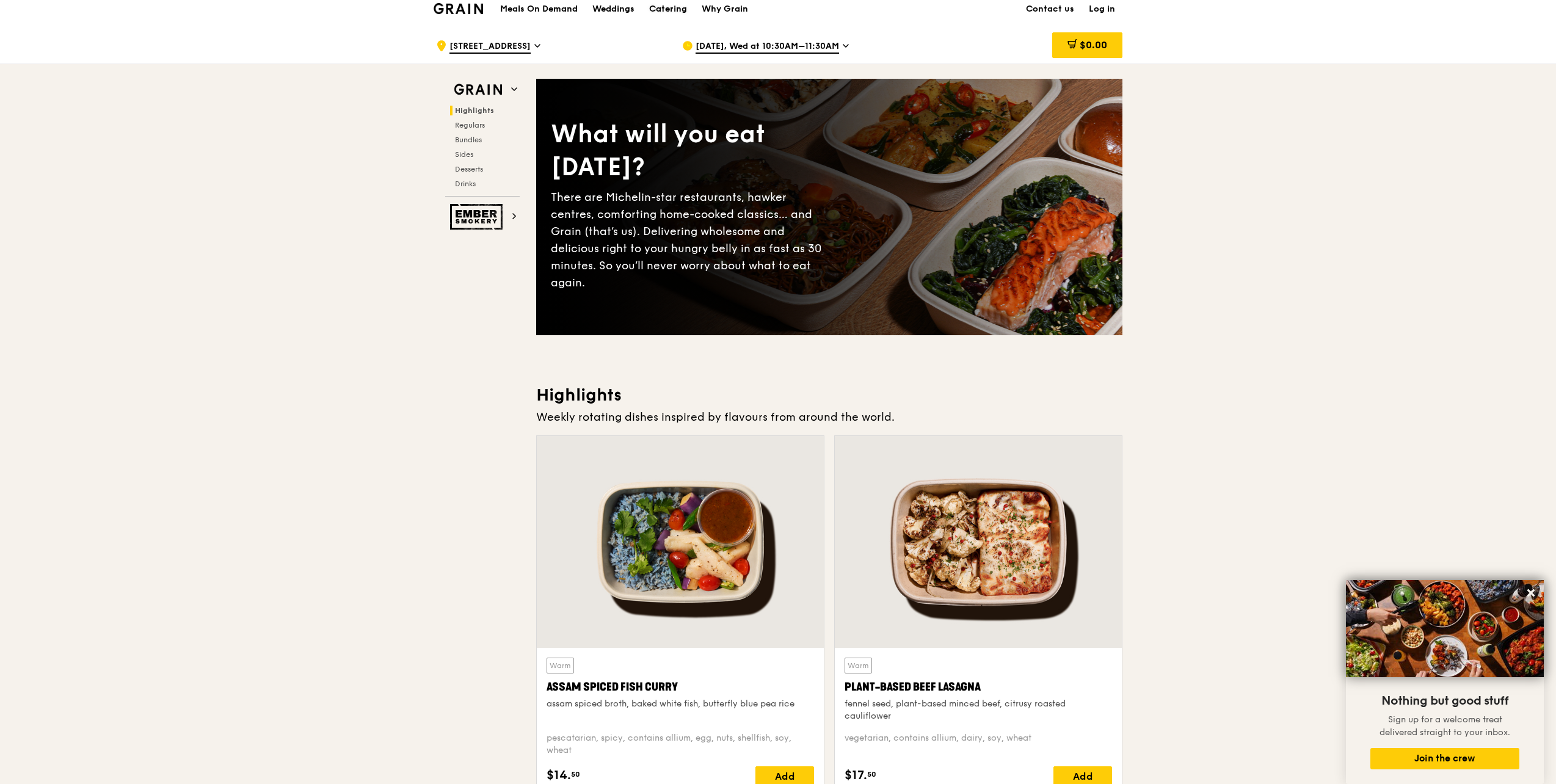
click at [678, 12] on div "Catering" at bounding box center [668, 9] width 38 height 37
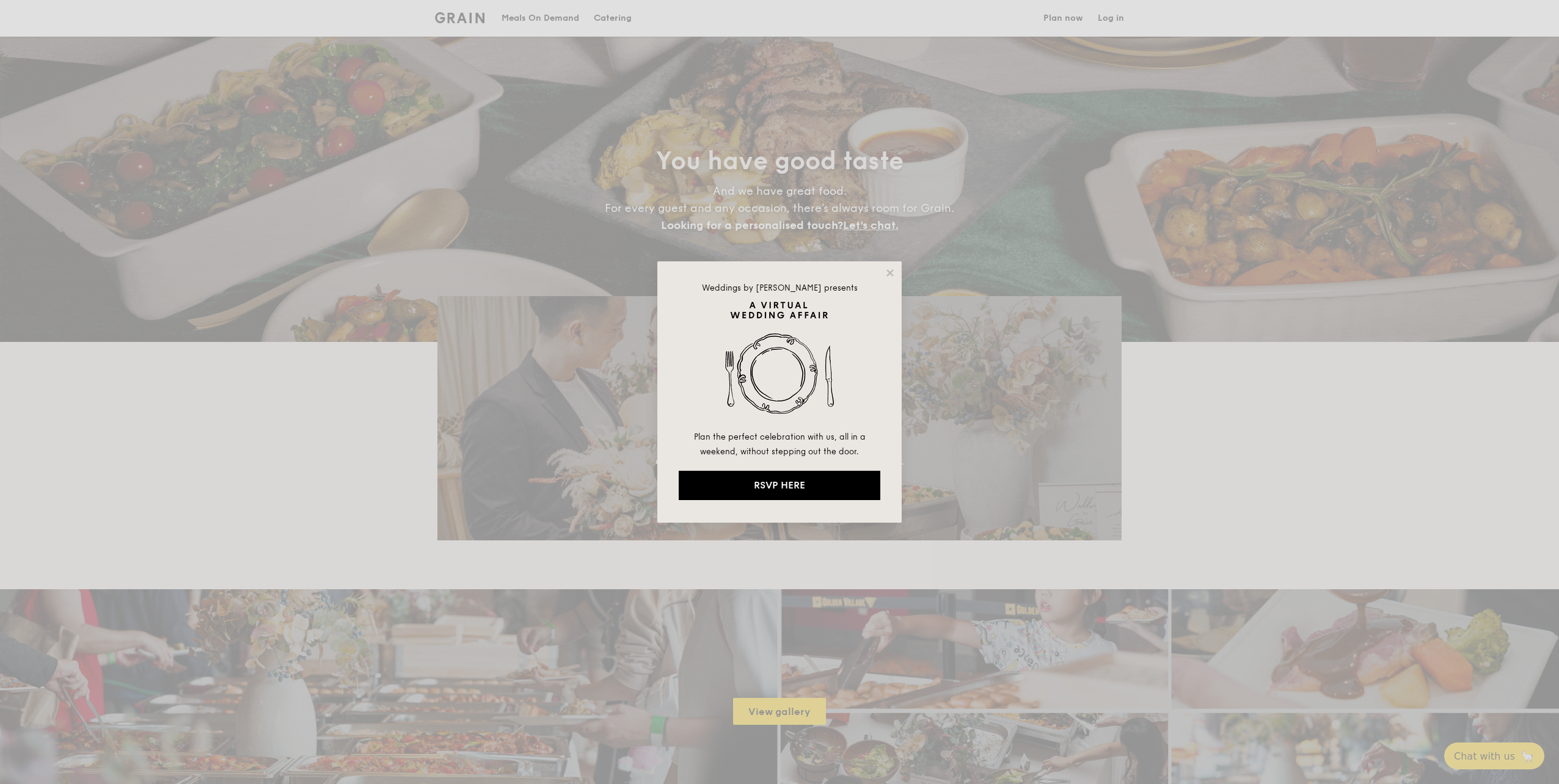
select select
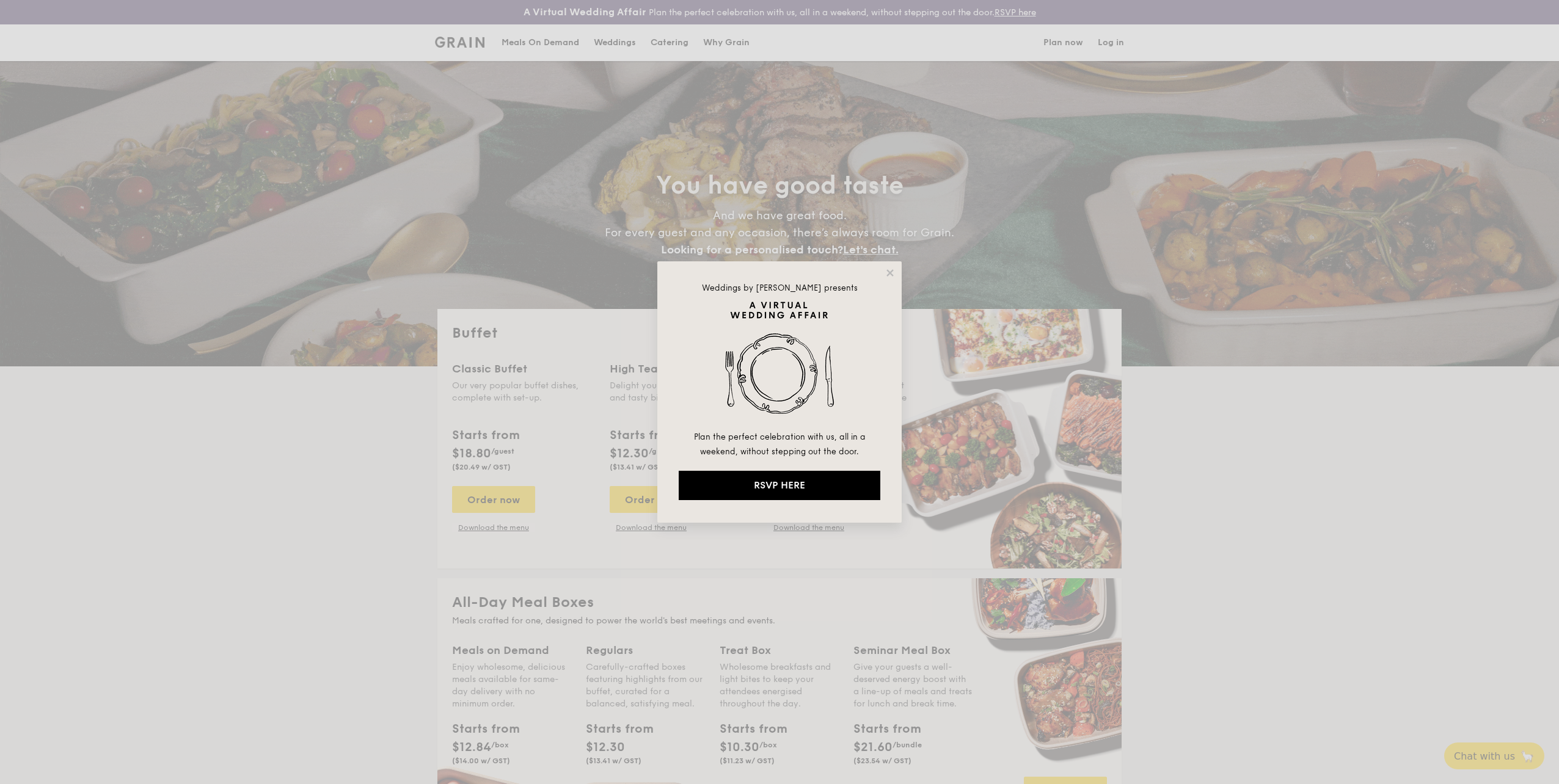
click at [890, 267] on div "Weddings by Grain presents Plan the perfect celebration with us, all in a weeke…" at bounding box center [780, 391] width 244 height 261
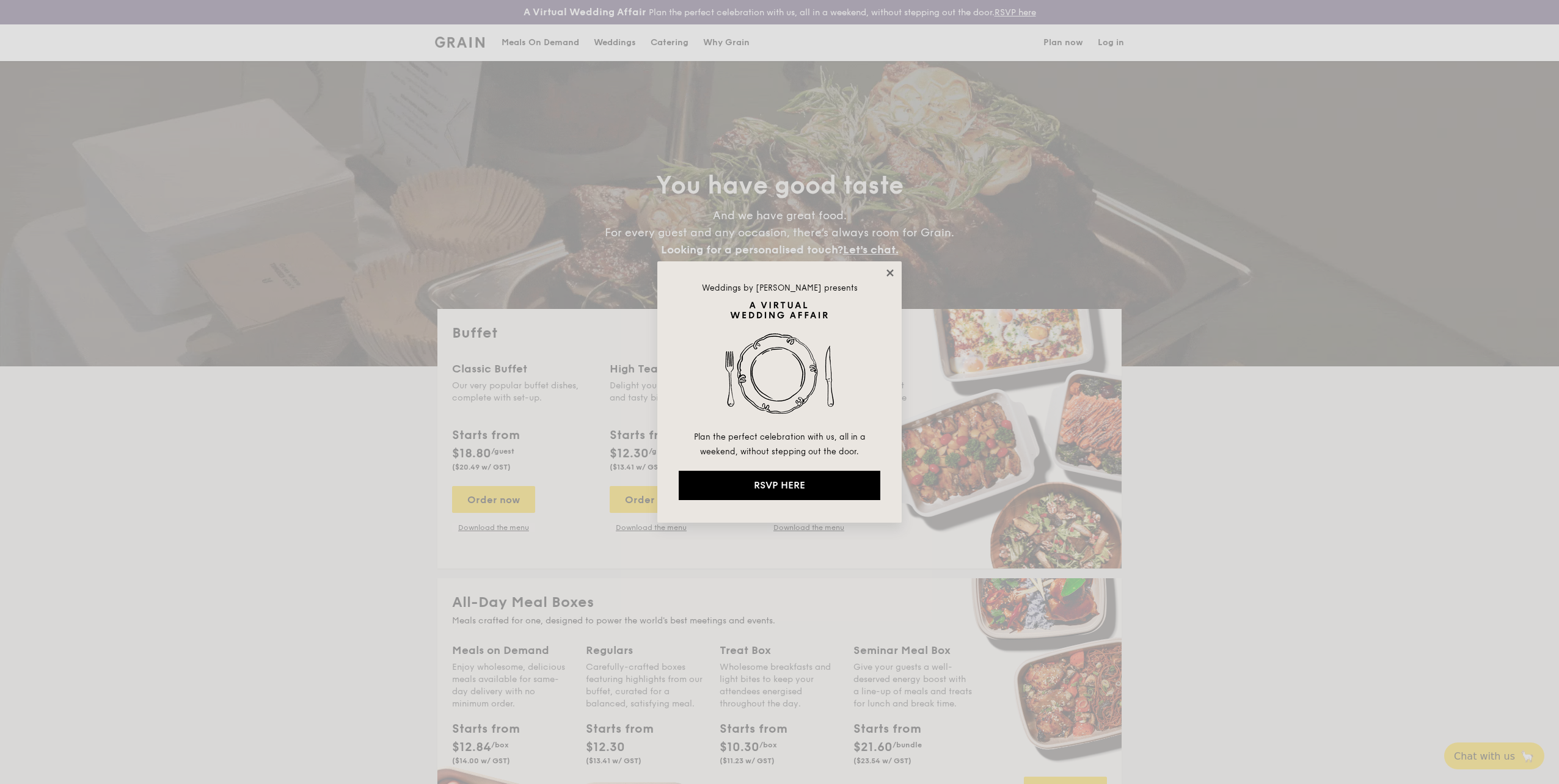
click at [886, 277] on icon at bounding box center [891, 273] width 11 height 11
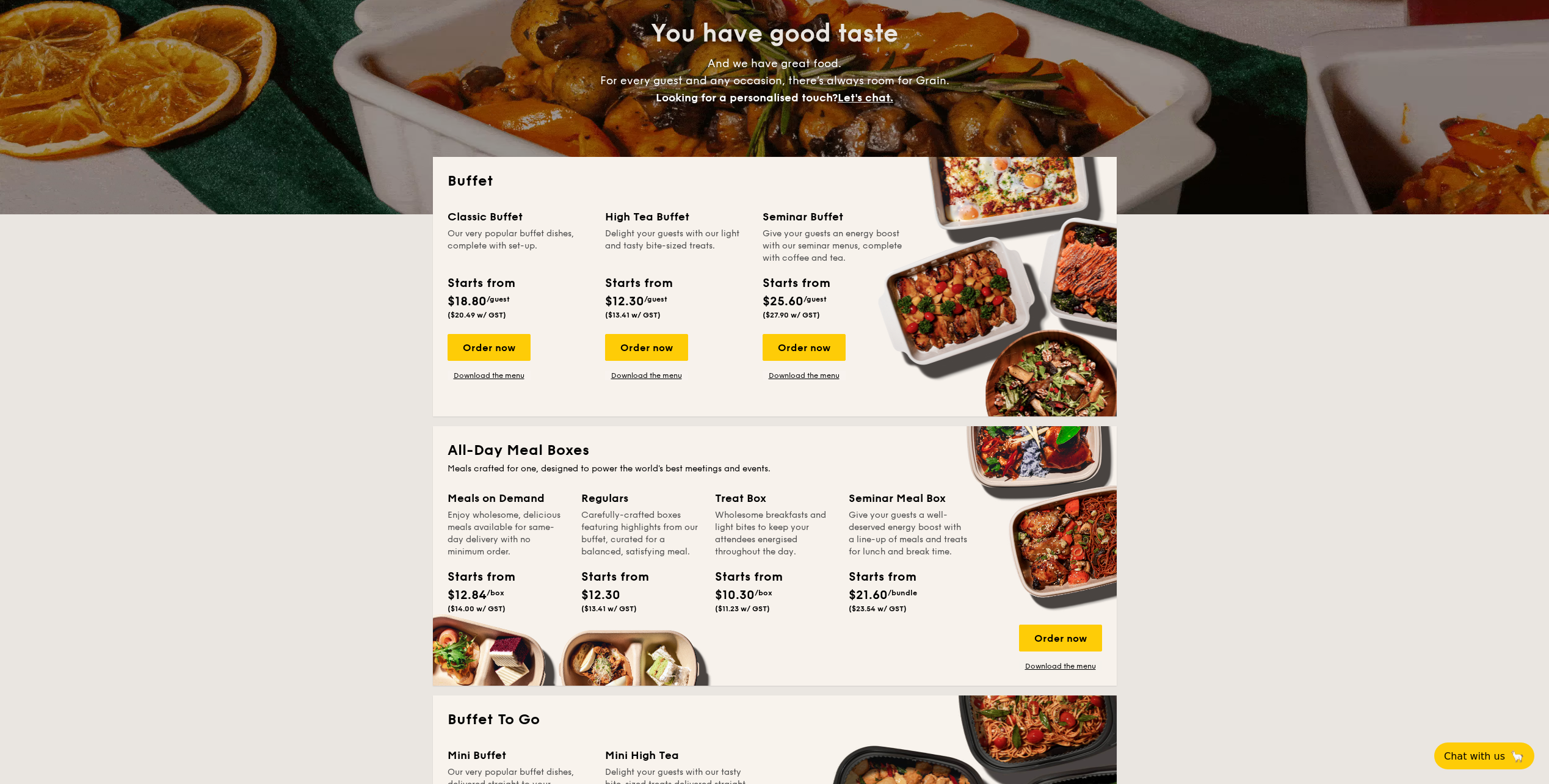
scroll to position [183, 0]
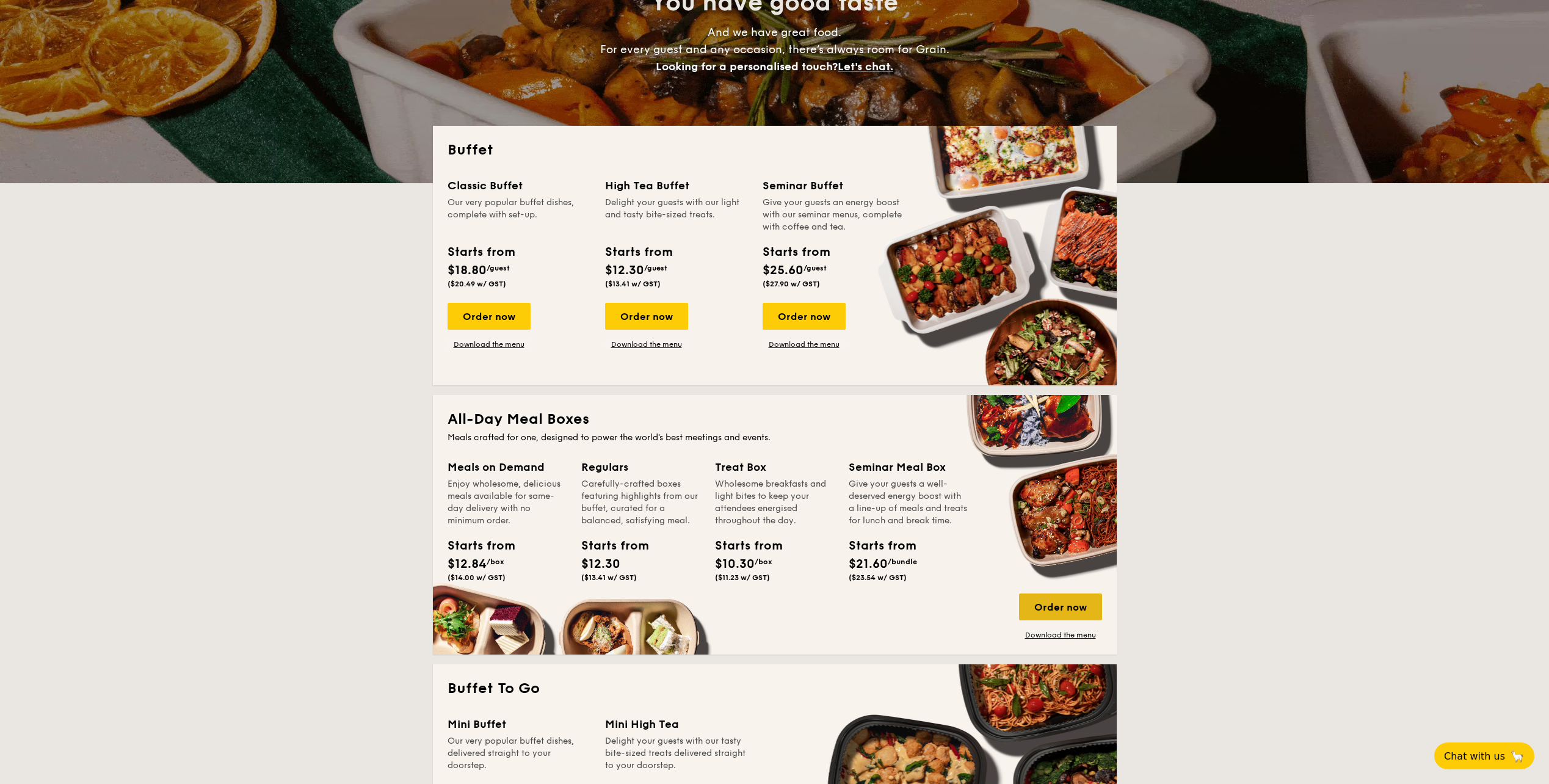
click at [1077, 609] on div "Order now" at bounding box center [1060, 607] width 83 height 27
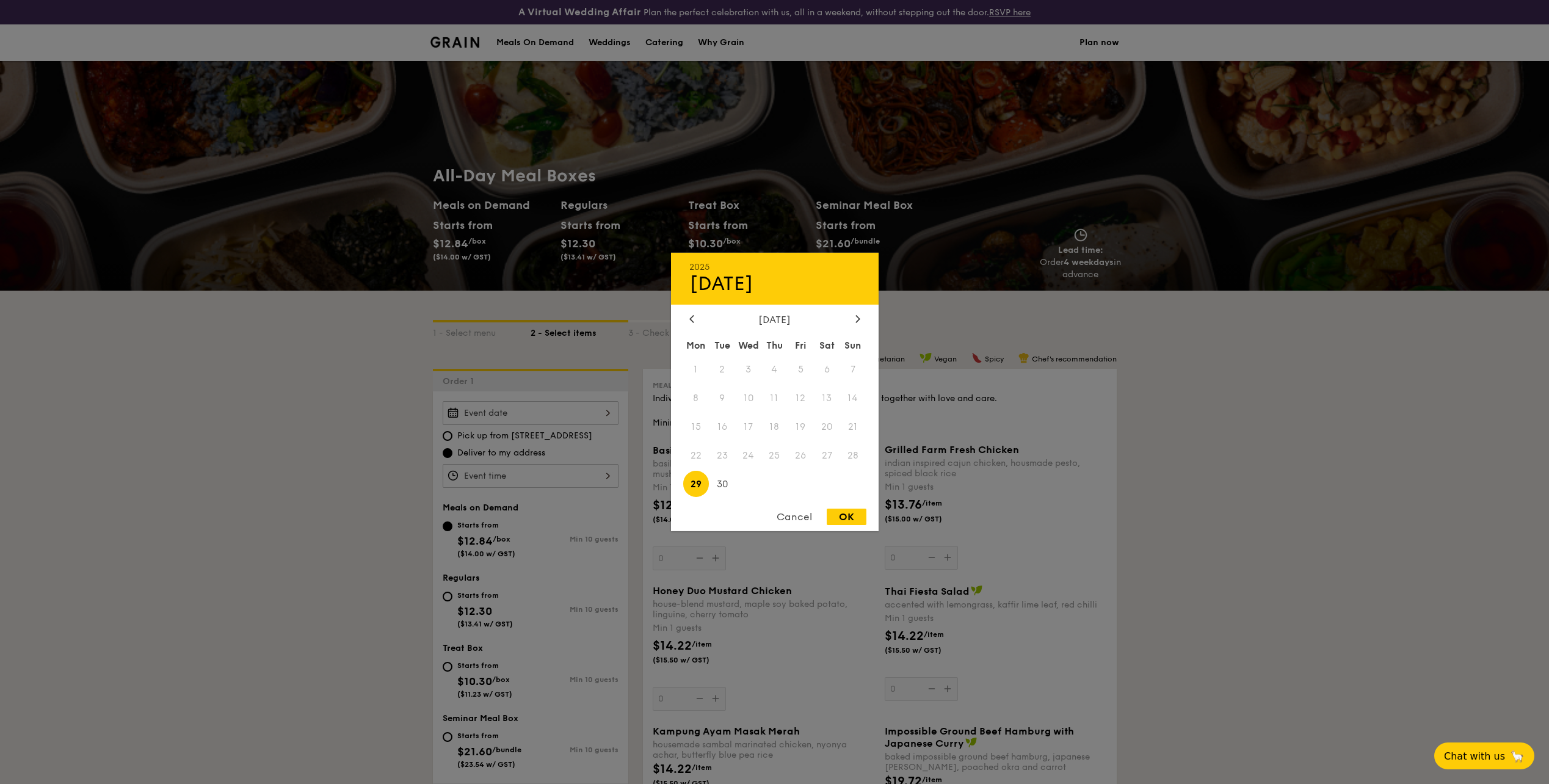
click at [545, 416] on div "2025 Sep 29 September 2025 Mon Tue Wed Thu Fri Sat Sun 1 2 3 4 5 6 7 8 9 10 11 …" at bounding box center [531, 413] width 176 height 24
click at [856, 319] on icon at bounding box center [858, 318] width 5 height 8
click at [746, 372] on span "1" at bounding box center [748, 369] width 26 height 26
click at [854, 512] on div "OK" at bounding box center [847, 517] width 40 height 16
type input "Oct 01, 2025"
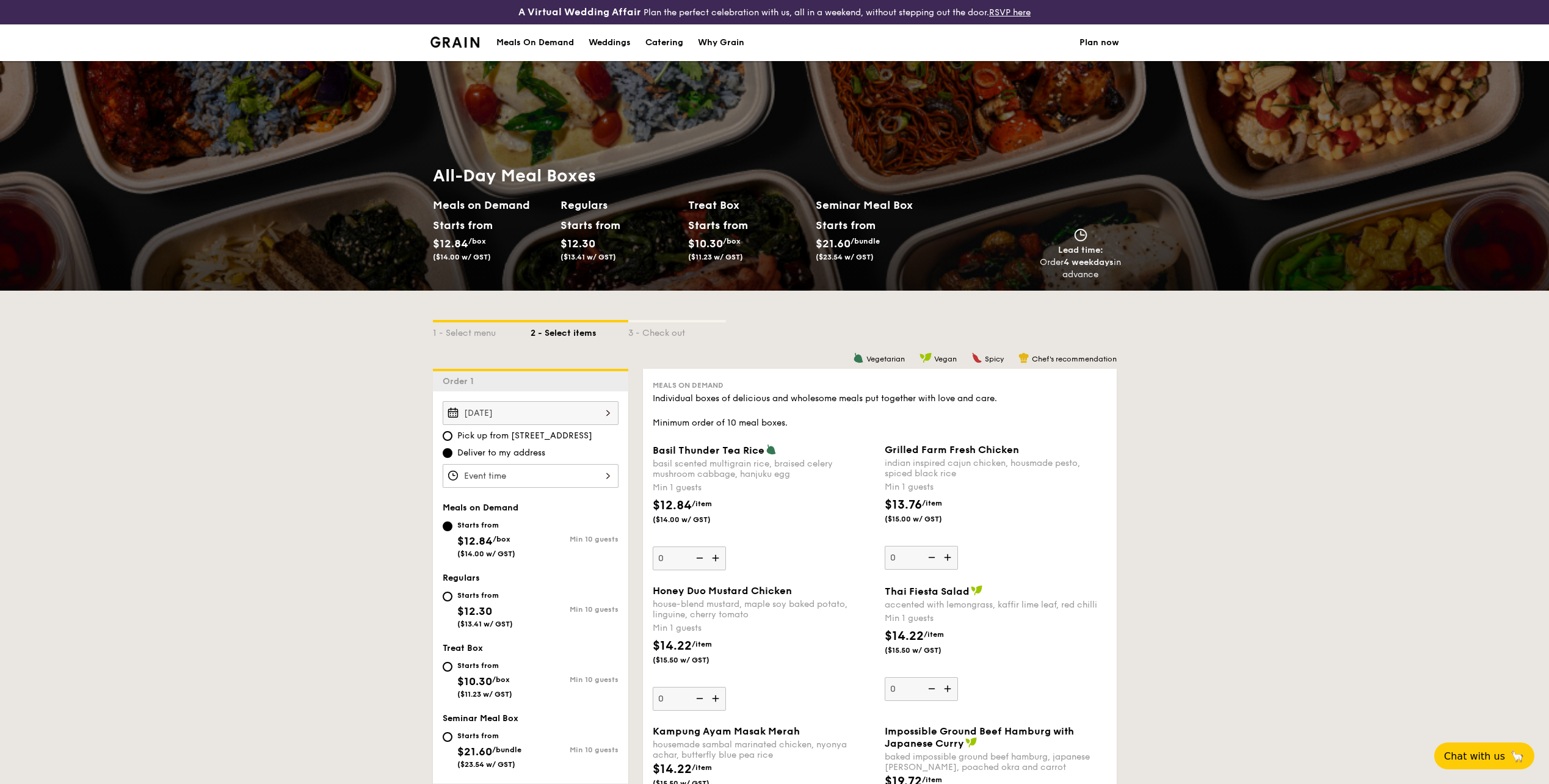
click at [569, 475] on div at bounding box center [531, 476] width 176 height 24
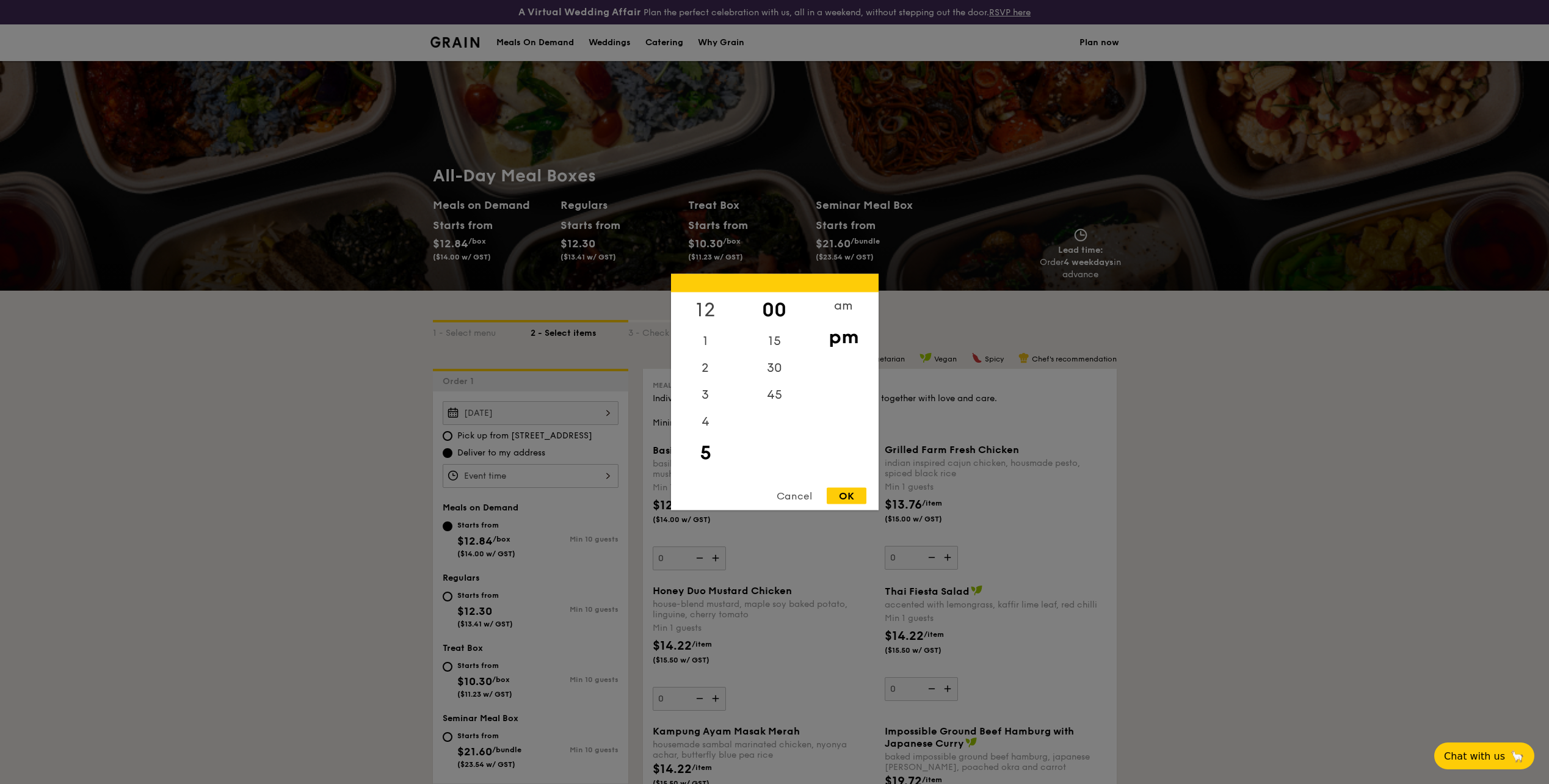
click at [703, 307] on div "12" at bounding box center [706, 310] width 69 height 35
click at [842, 497] on div "OK" at bounding box center [847, 496] width 40 height 16
type input "12:00PM"
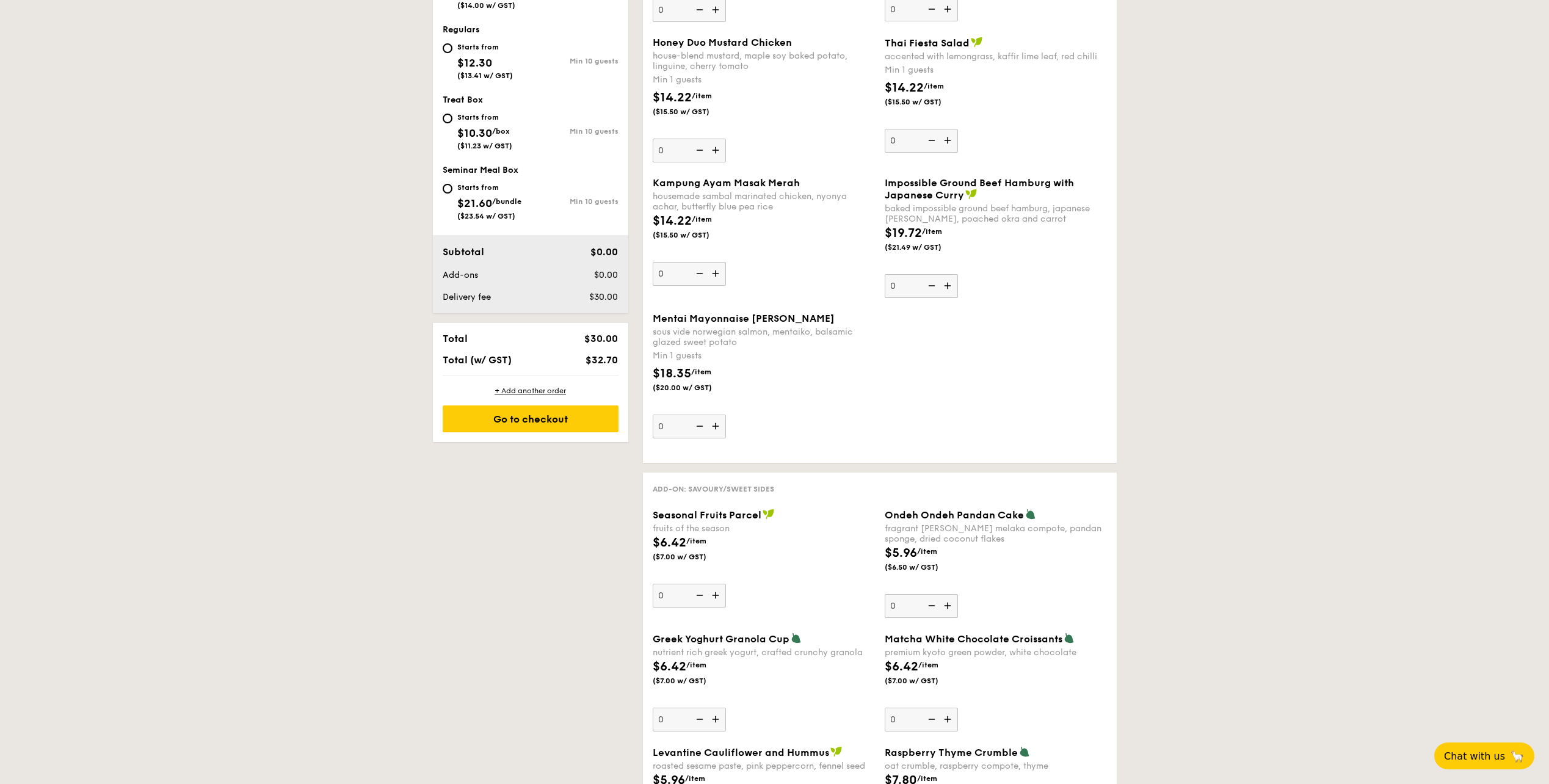
scroll to position [306, 0]
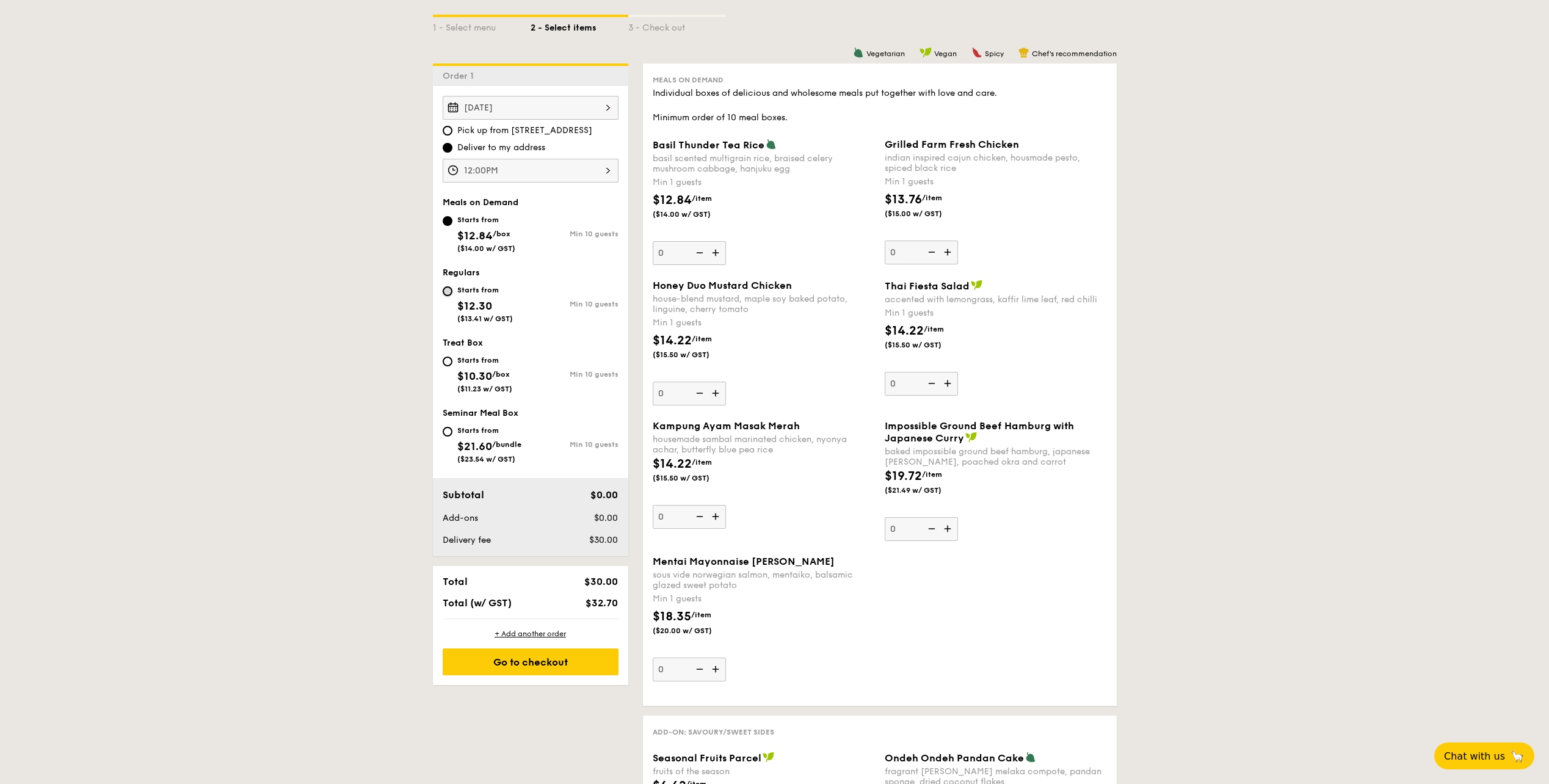
click at [450, 290] on input "Starts from $12.30 ($13.41 w/ GST) Min 10 guests" at bounding box center [448, 292] width 10 height 10
radio input "true"
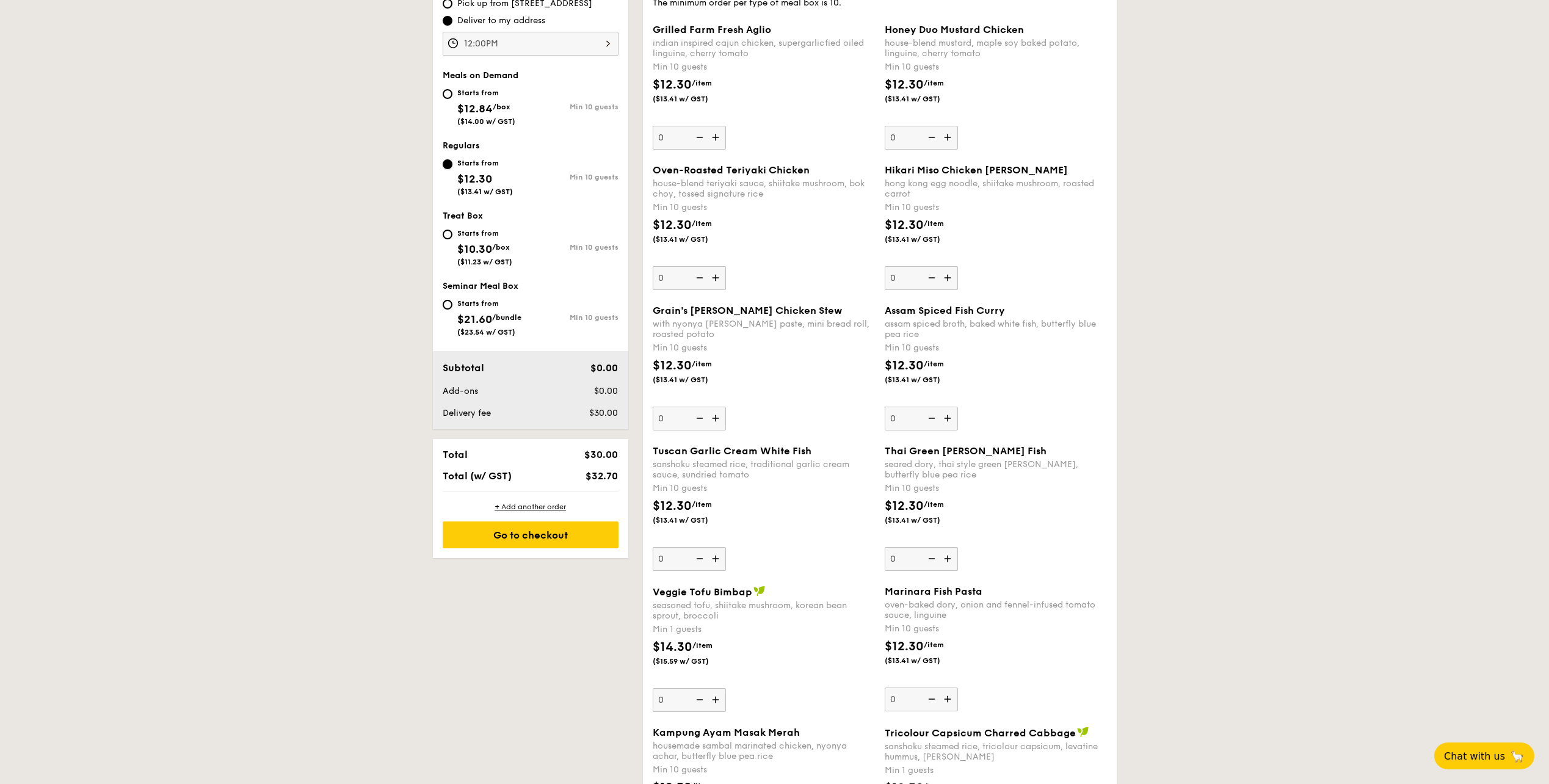
scroll to position [611, 0]
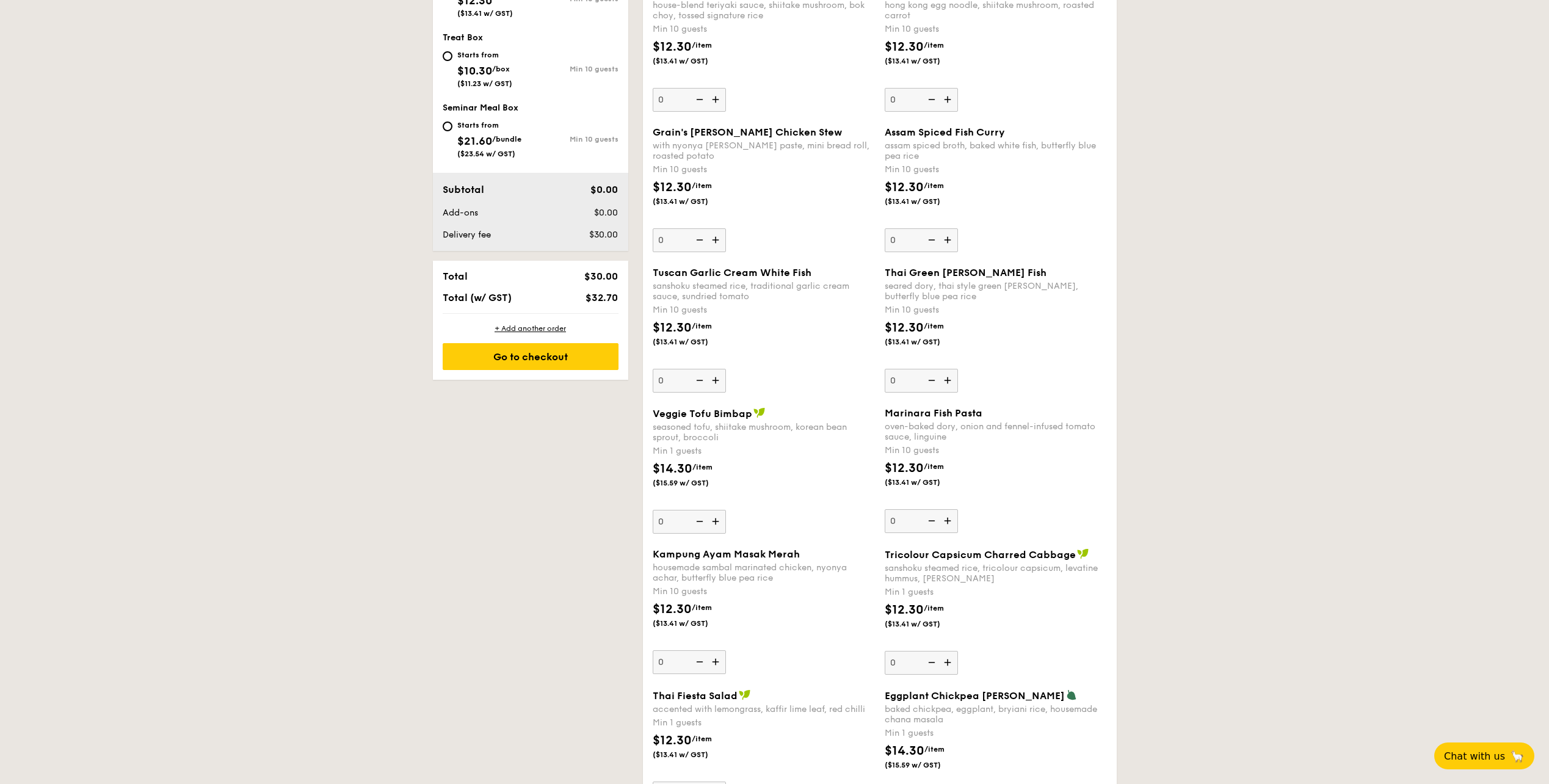
click at [710, 517] on img at bounding box center [717, 521] width 18 height 23
click at [710, 517] on input "0" at bounding box center [690, 522] width 74 height 24
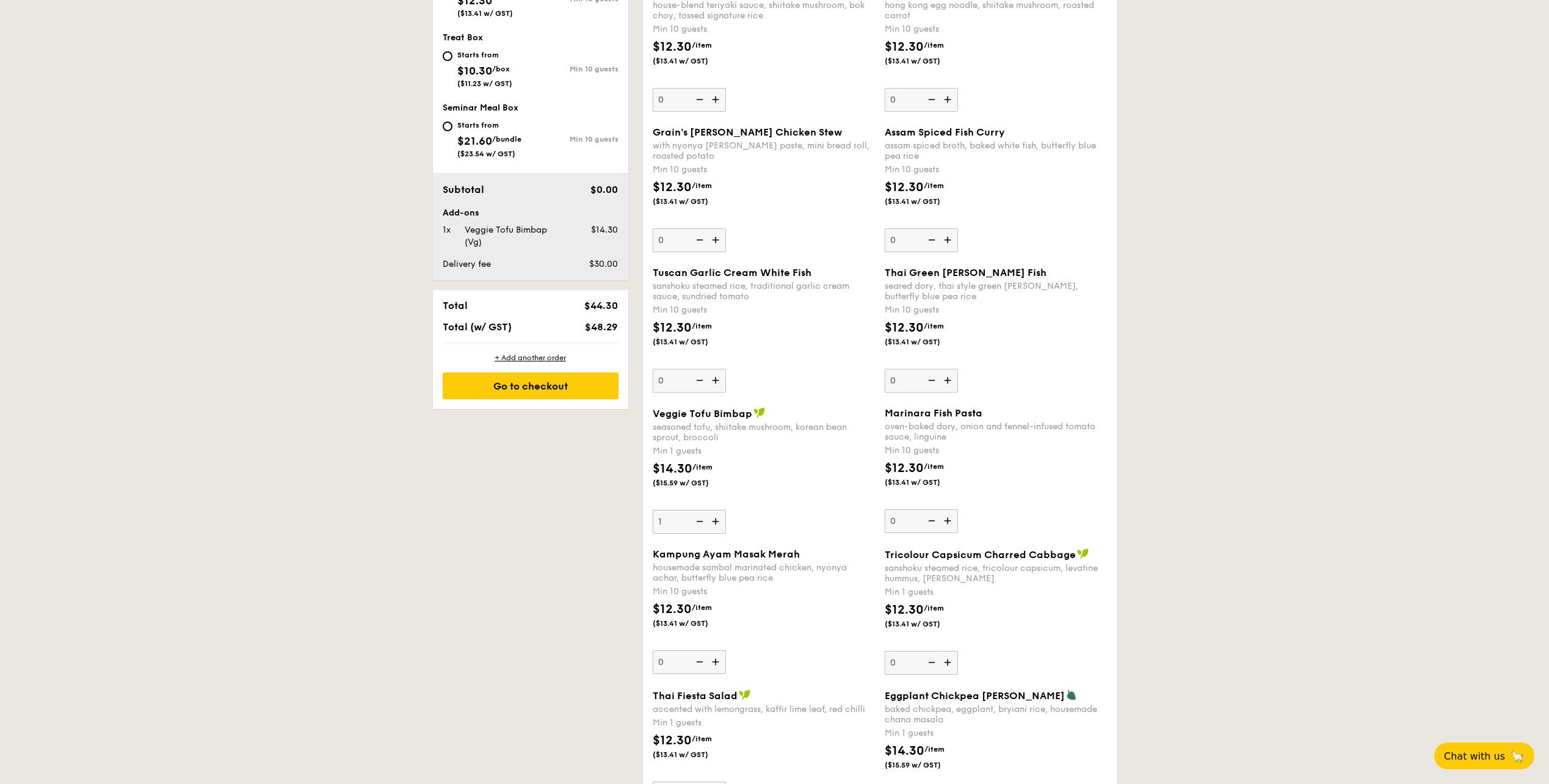
click at [781, 499] on div "$14.30 /item ($15.59 w/ GST)" at bounding box center [764, 481] width 232 height 42
click at [726, 510] on input "1" at bounding box center [690, 522] width 74 height 24
drag, startPoint x: 1384, startPoint y: 518, endPoint x: 1376, endPoint y: 517, distance: 8.1
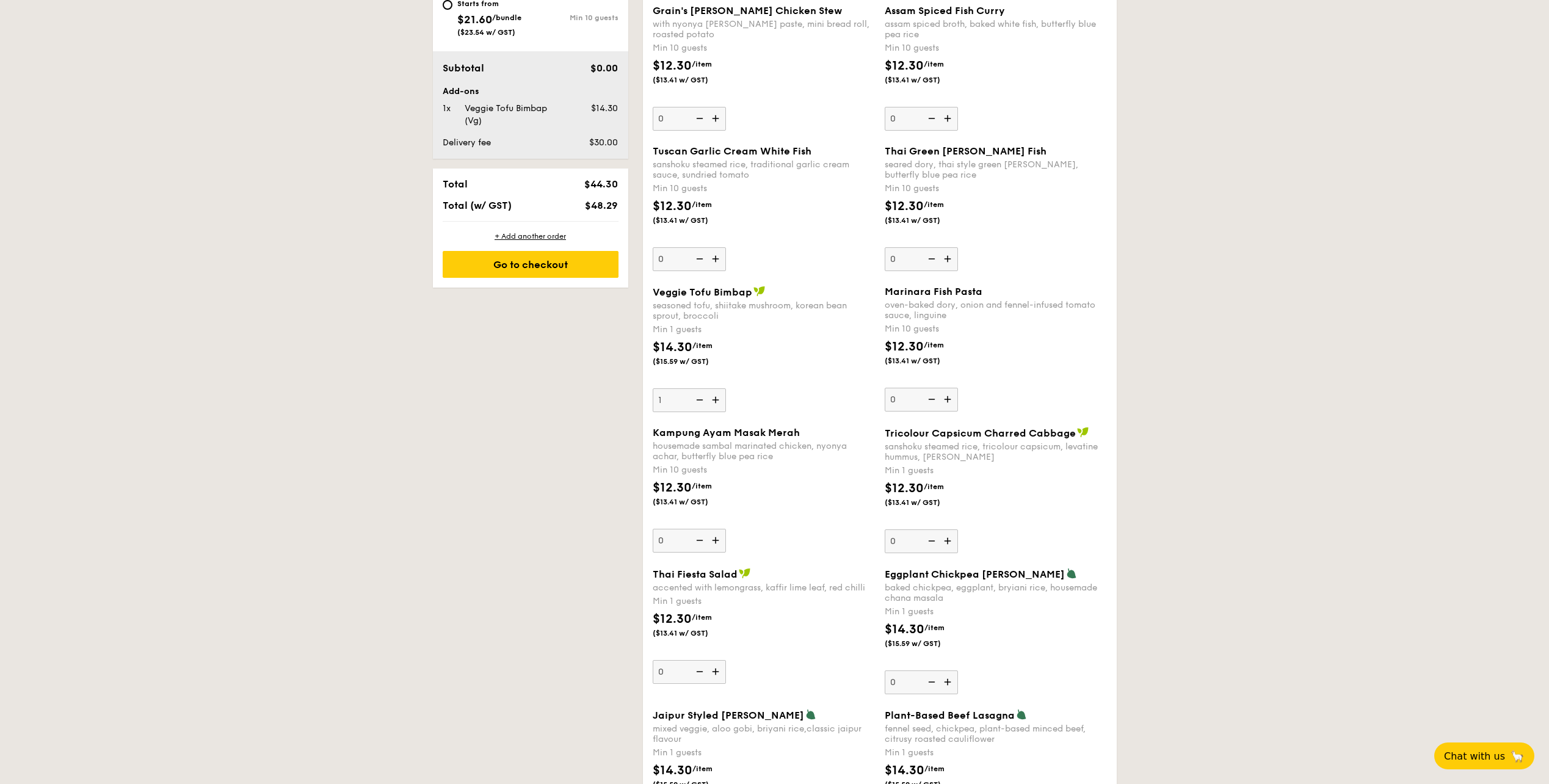
scroll to position [733, 0]
click at [716, 400] on img at bounding box center [717, 399] width 18 height 23
click at [716, 400] on input "1" at bounding box center [690, 400] width 74 height 24
click at [716, 400] on img at bounding box center [717, 399] width 18 height 23
click at [716, 400] on input "2" at bounding box center [690, 400] width 74 height 24
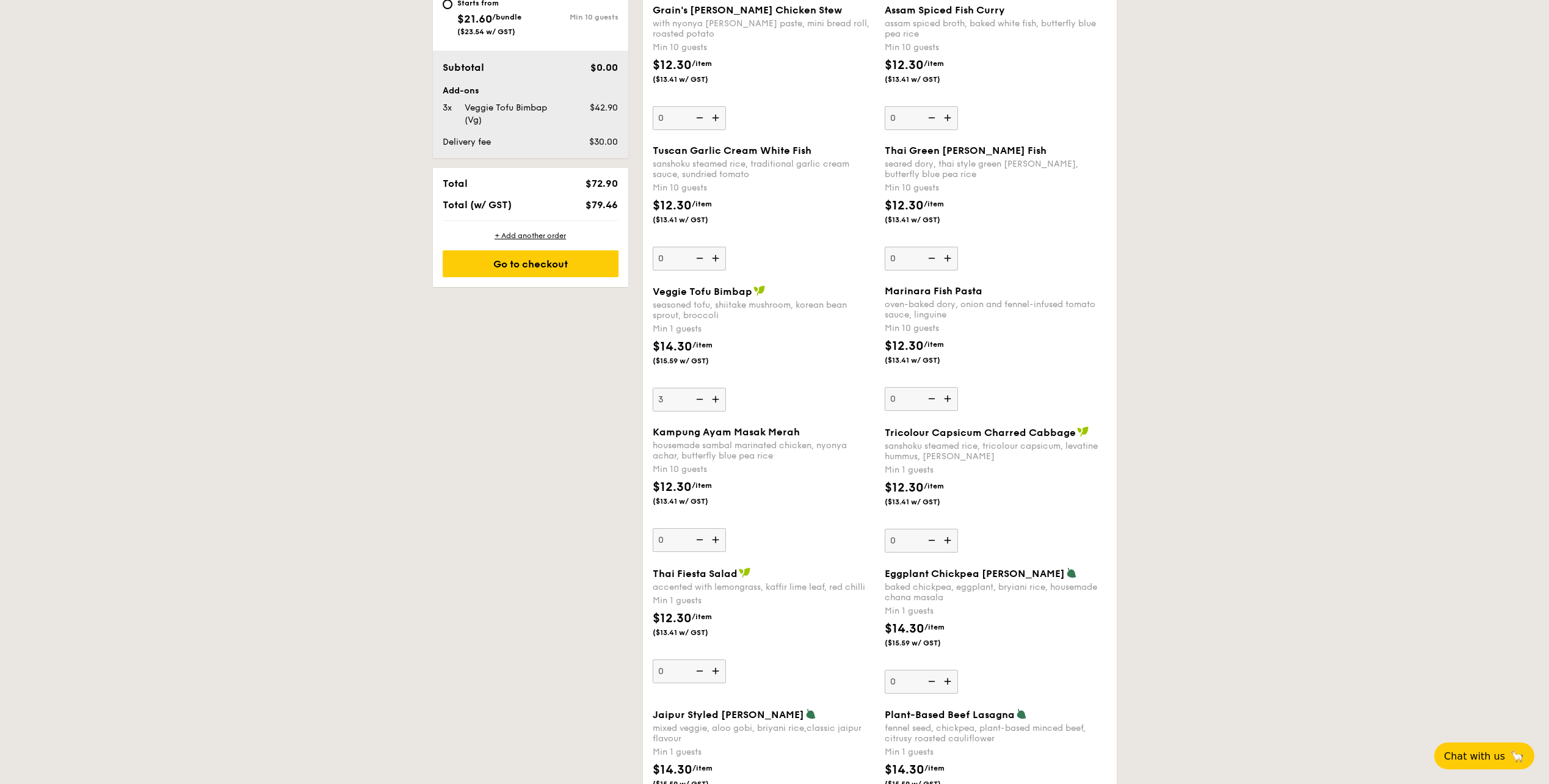
click at [824, 398] on div "Veggie Tofu Bimbap seasoned tofu, shiitake mushroom, korean bean sprout, brocco…" at bounding box center [764, 348] width 222 height 127
click at [726, 398] on input "3" at bounding box center [690, 400] width 74 height 24
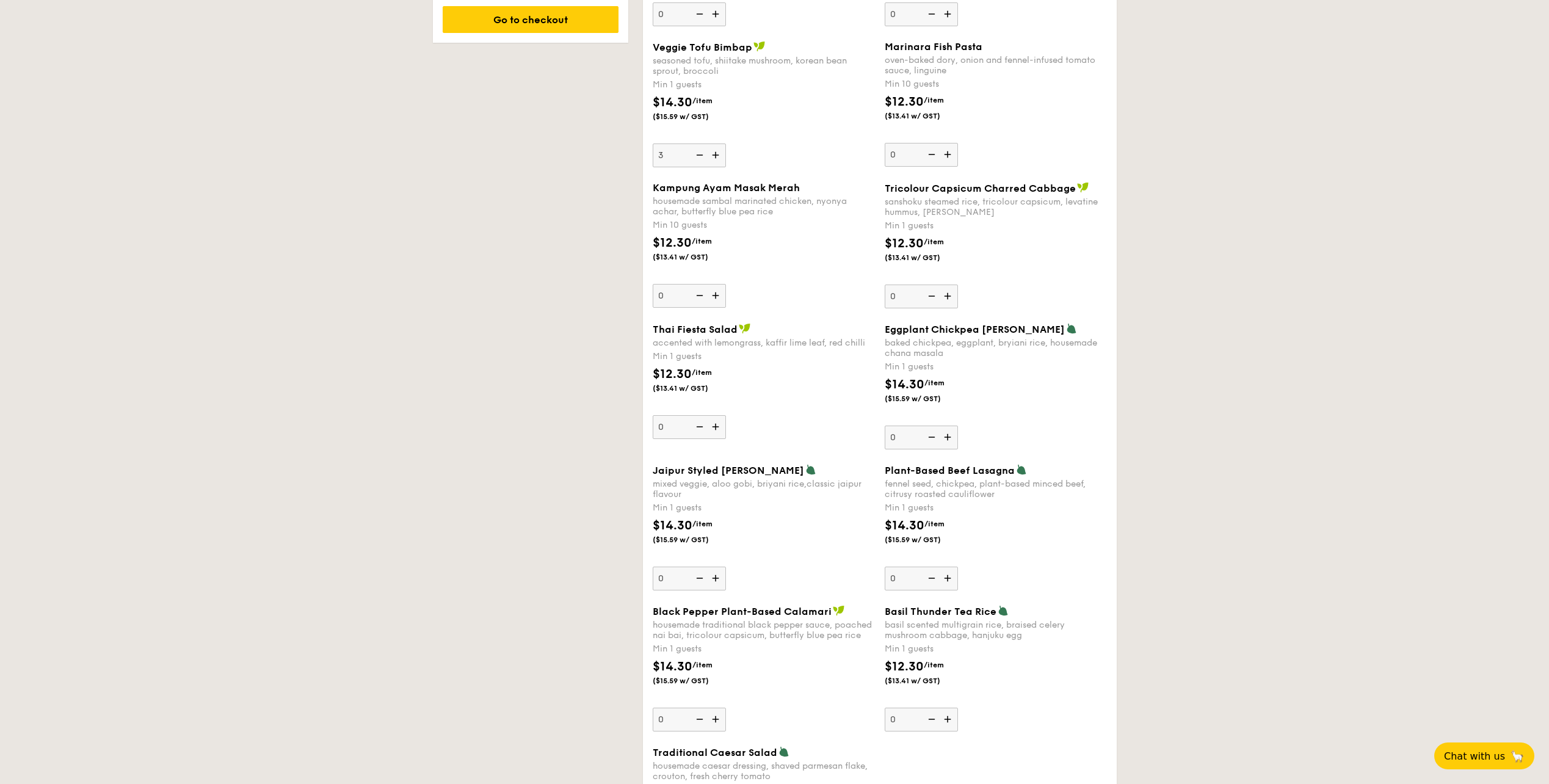
scroll to position [916, 0]
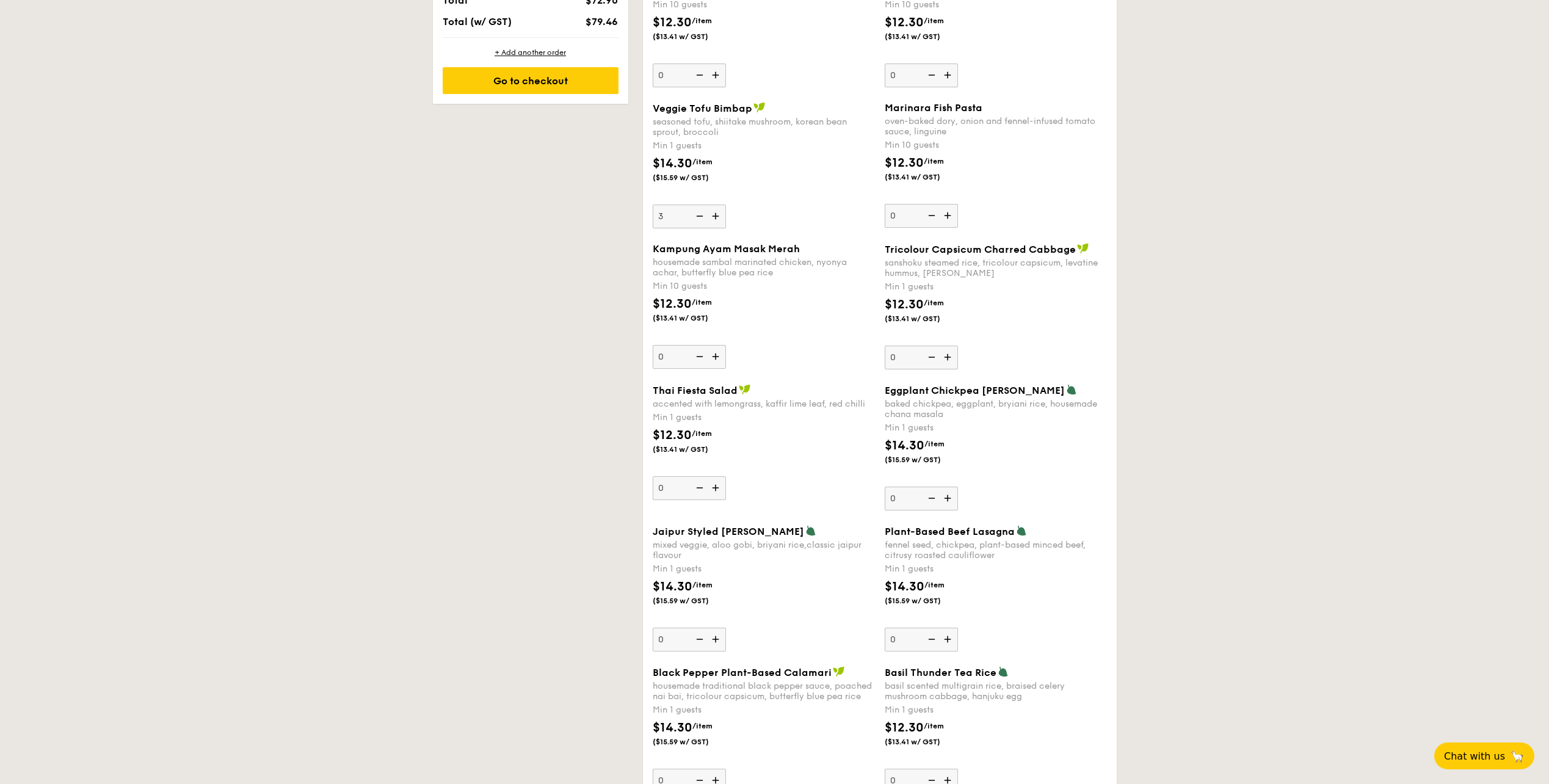
click at [698, 216] on img at bounding box center [698, 216] width 18 height 23
click at [698, 216] on input "3" at bounding box center [690, 217] width 74 height 24
click at [698, 217] on img at bounding box center [698, 216] width 18 height 23
click at [698, 217] on input "2" at bounding box center [690, 217] width 74 height 24
type input "1"
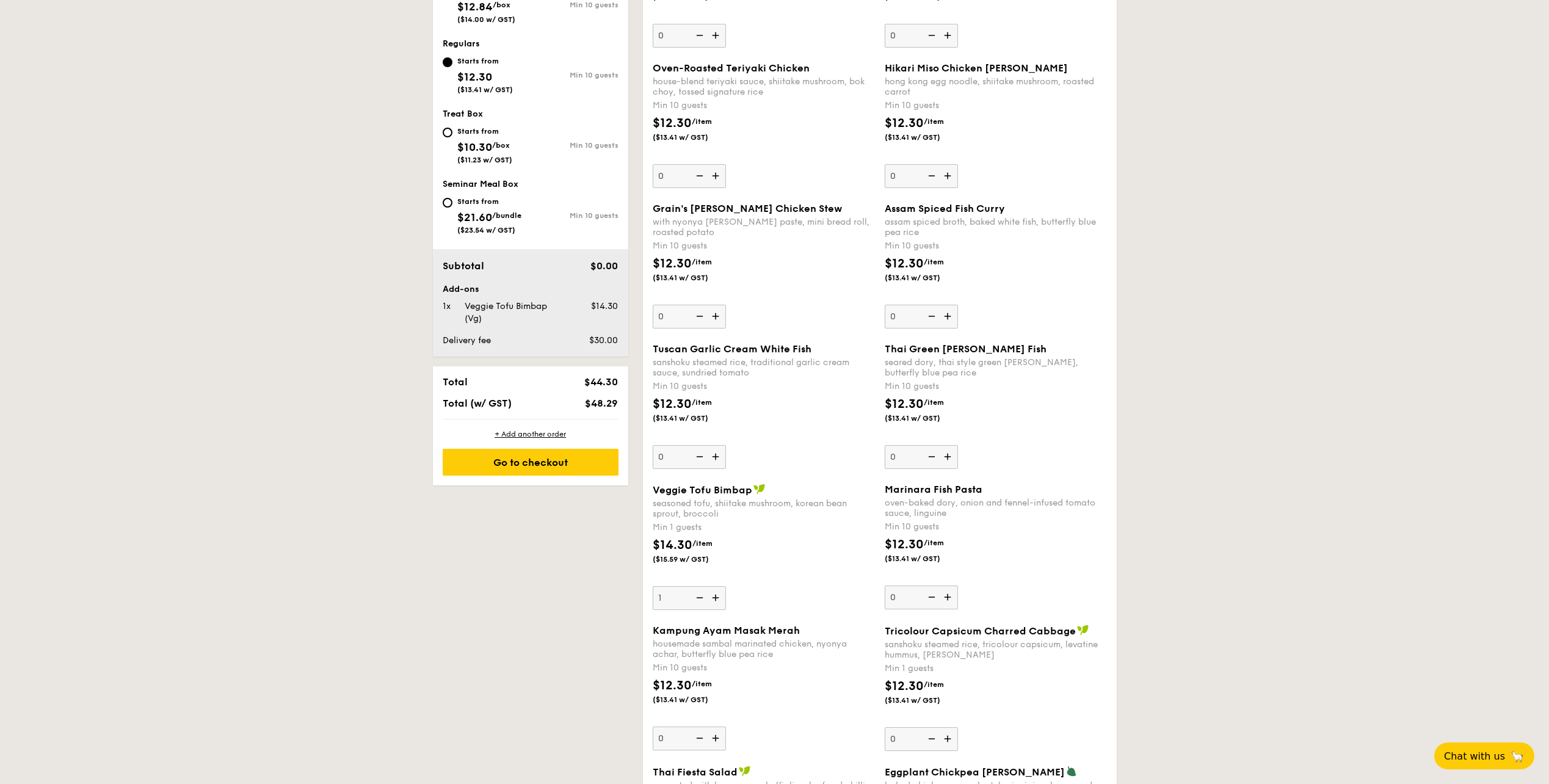
scroll to position [313, 0]
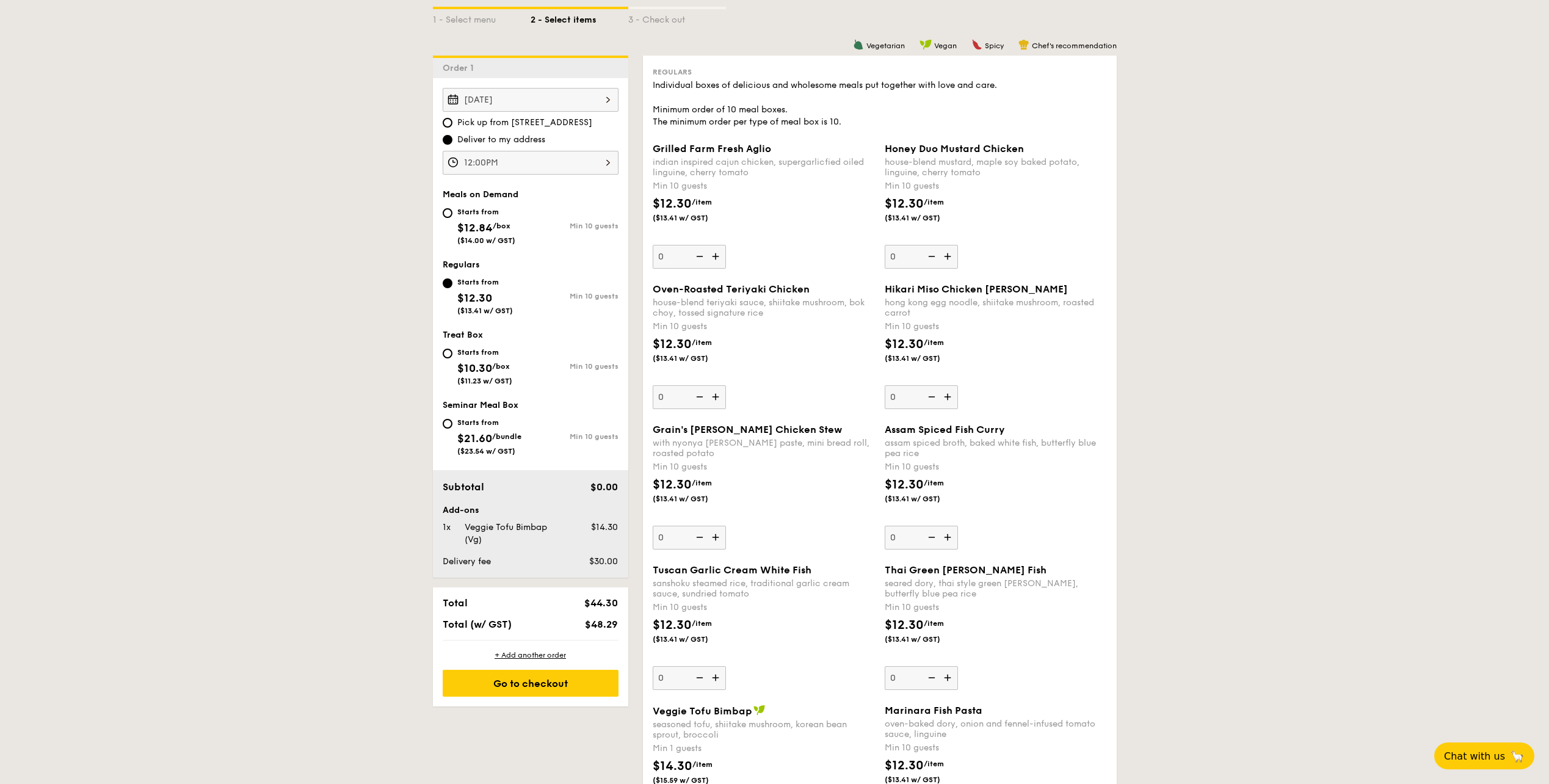
select select
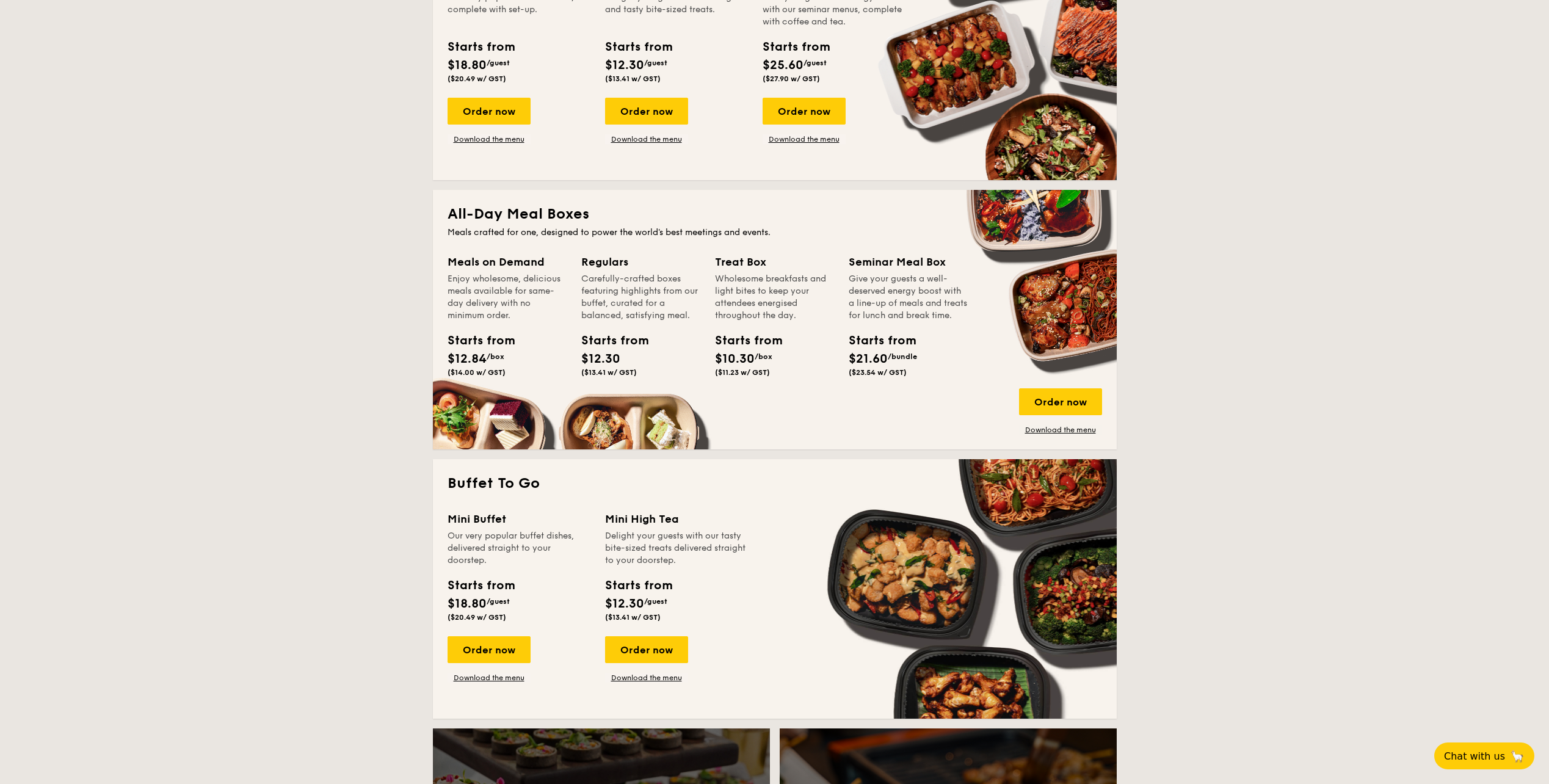
scroll to position [391, 0]
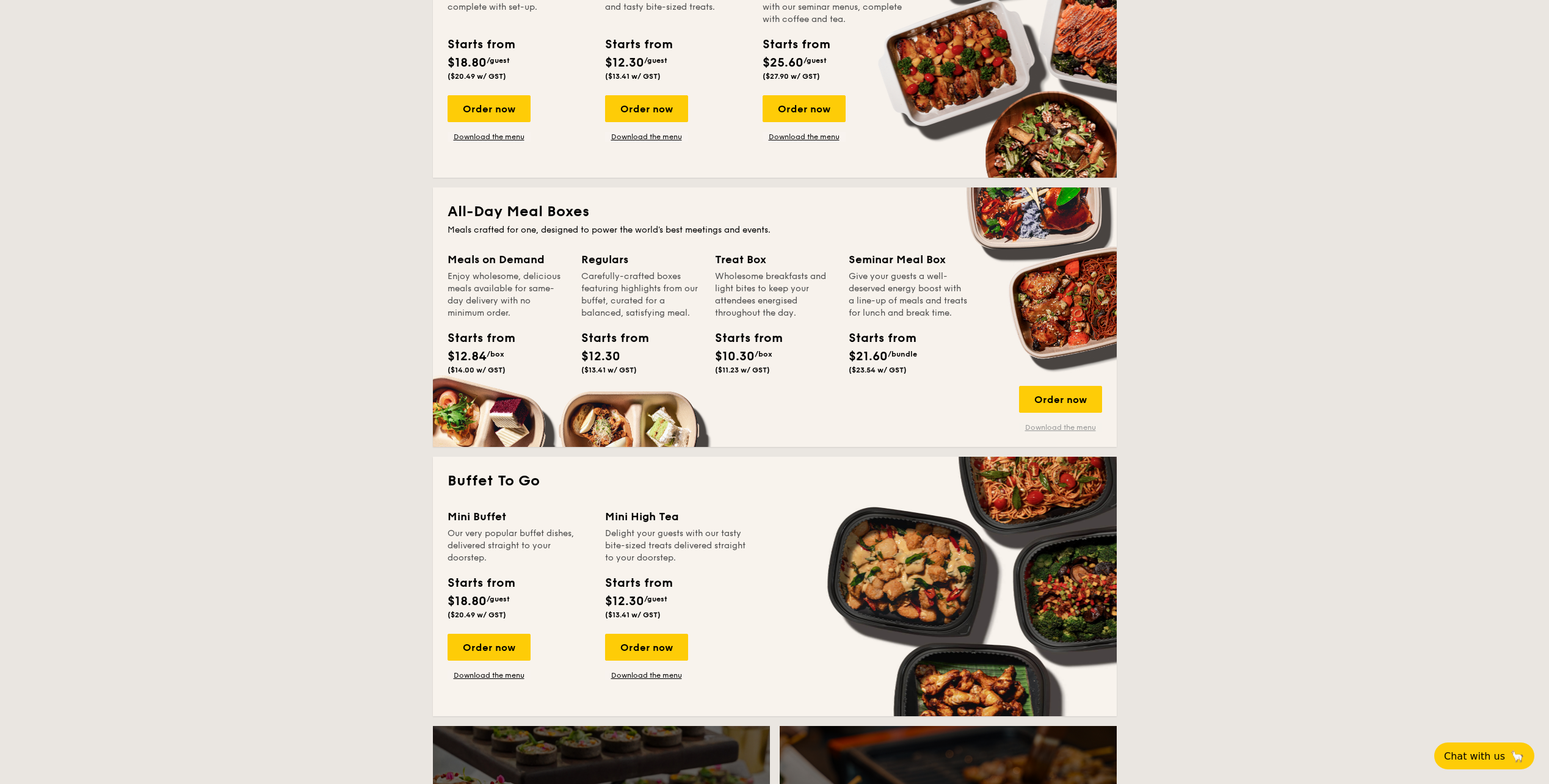
click at [1081, 431] on link "Download the menu" at bounding box center [1060, 427] width 83 height 10
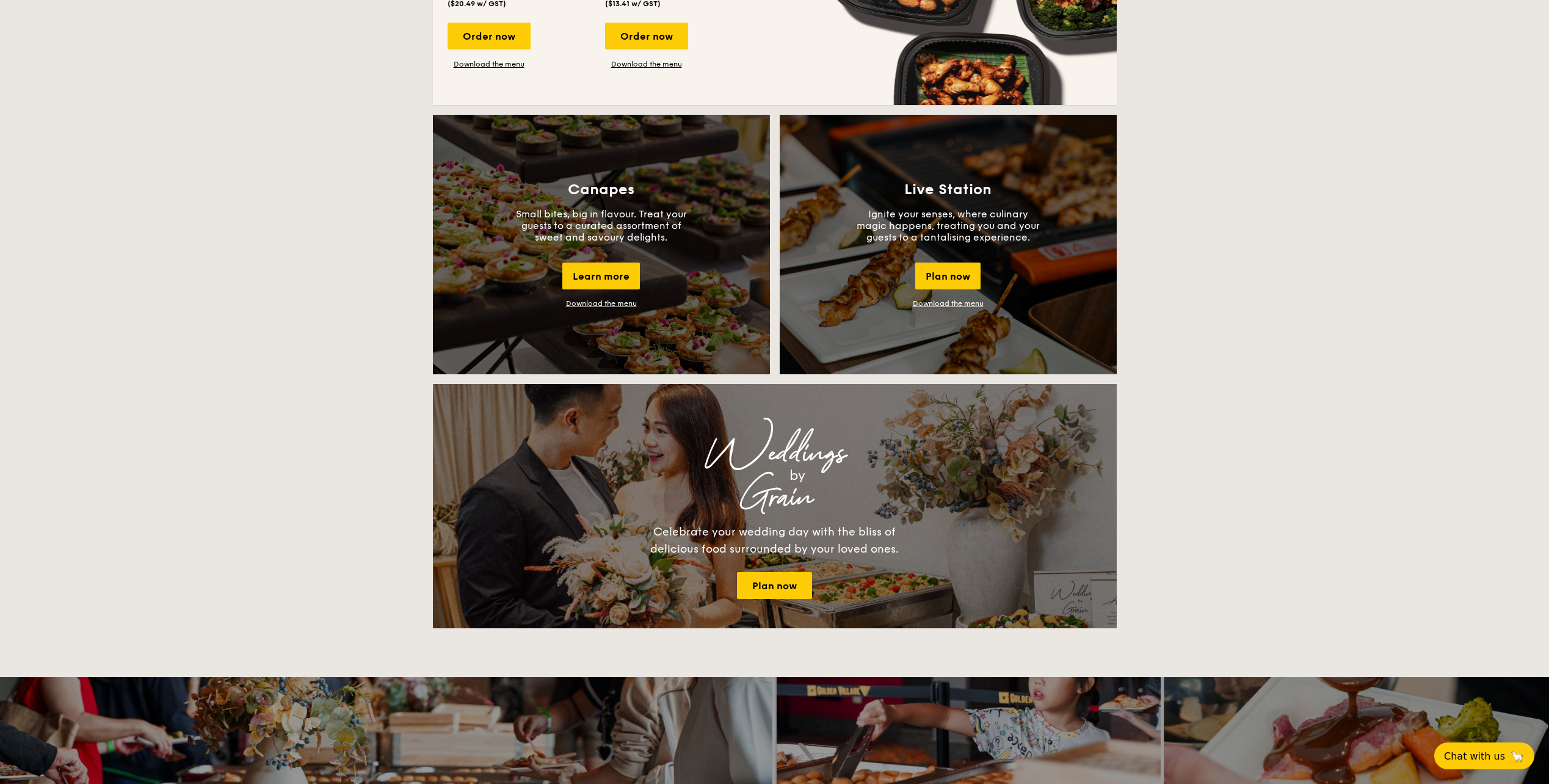
scroll to position [1429, 0]
